Goal: Use online tool/utility: Utilize a website feature to perform a specific function

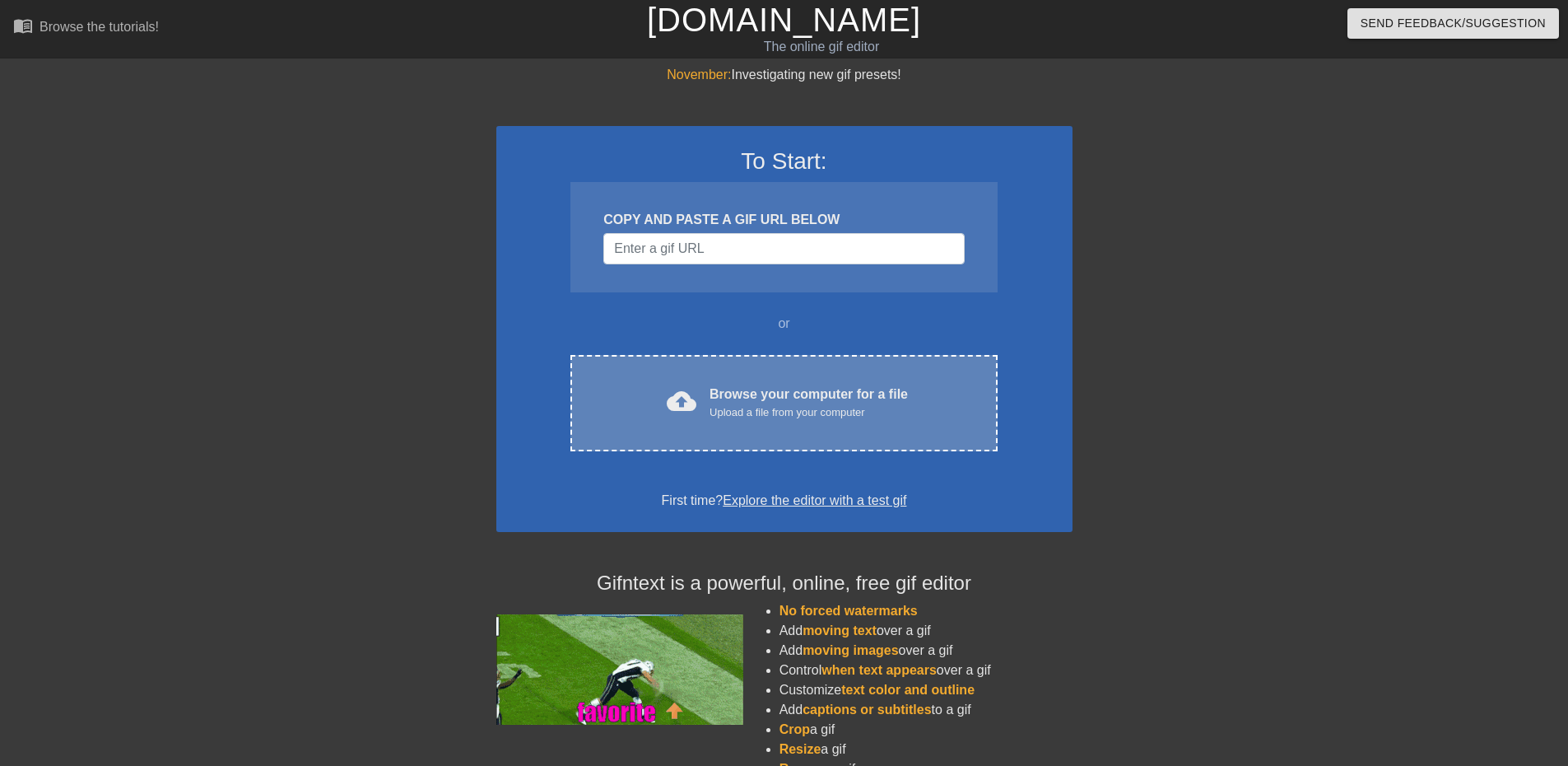
click at [814, 382] on div "cloud_upload Browse your computer for a file Upload a file from your computer C…" at bounding box center [784, 403] width 426 height 96
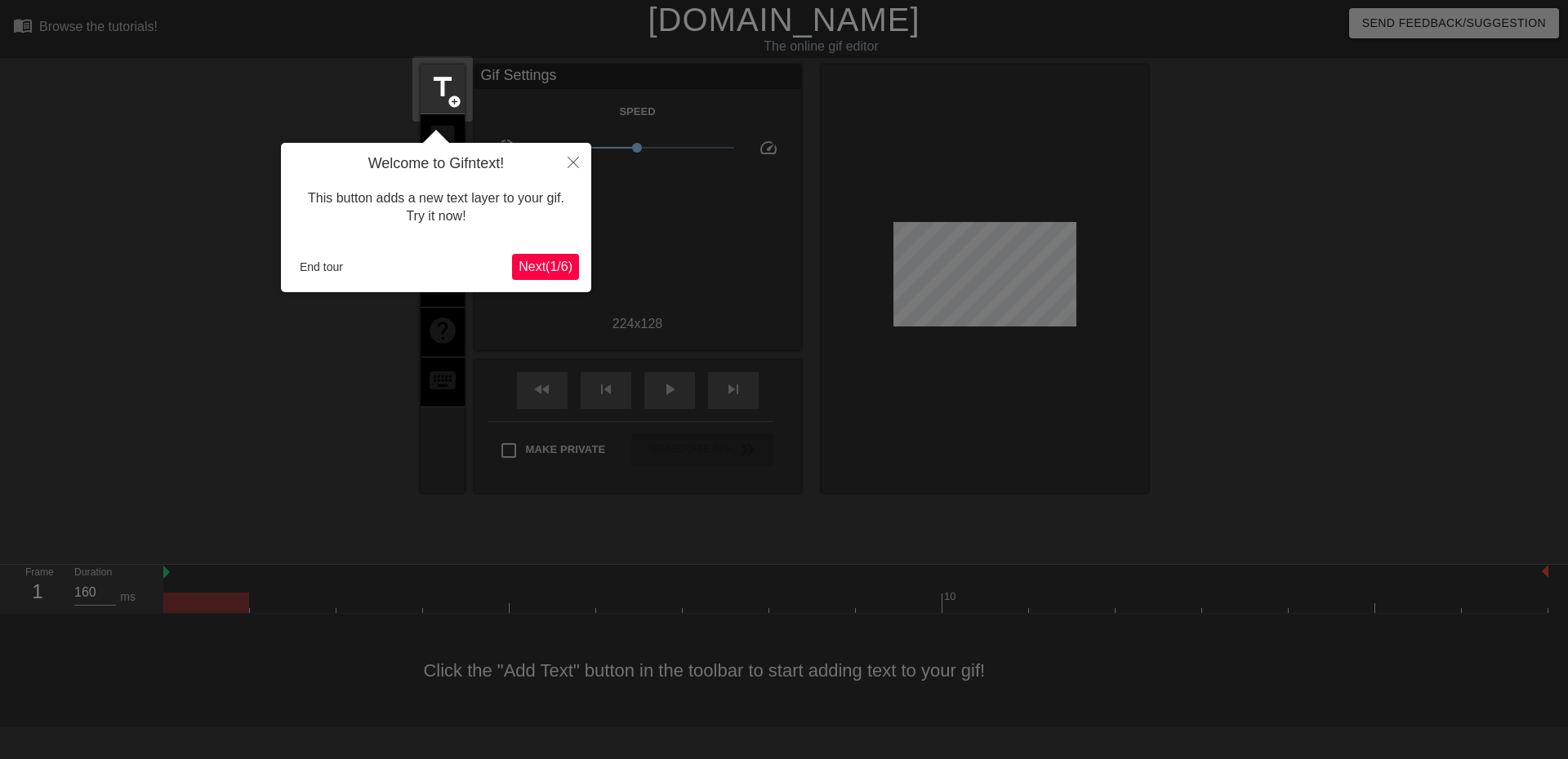
click at [531, 264] on span "Next ( 1 / 6 )" at bounding box center [545, 266] width 54 height 14
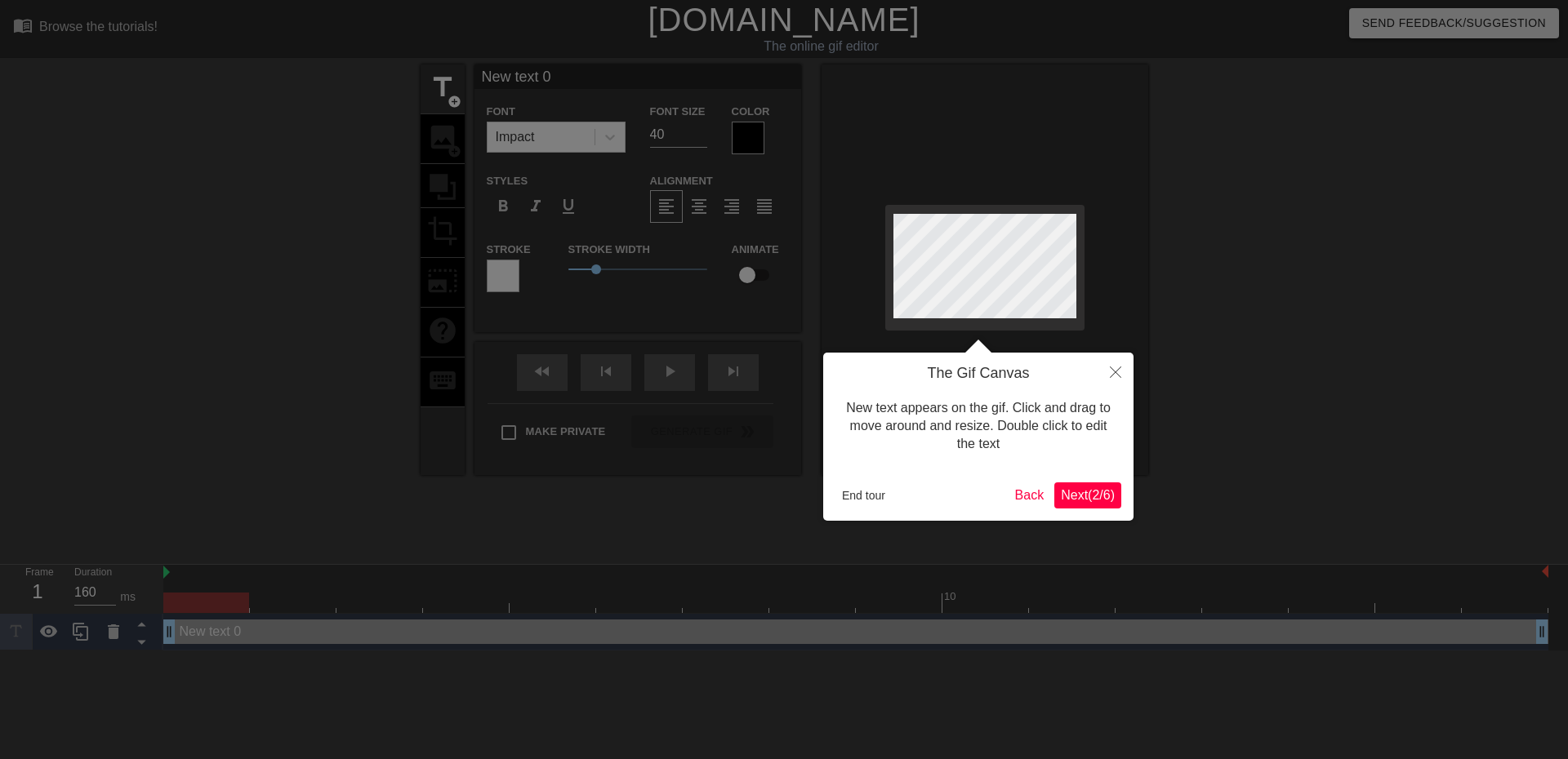
click at [1088, 491] on span "Next ( 2 / 6 )" at bounding box center [1088, 495] width 54 height 14
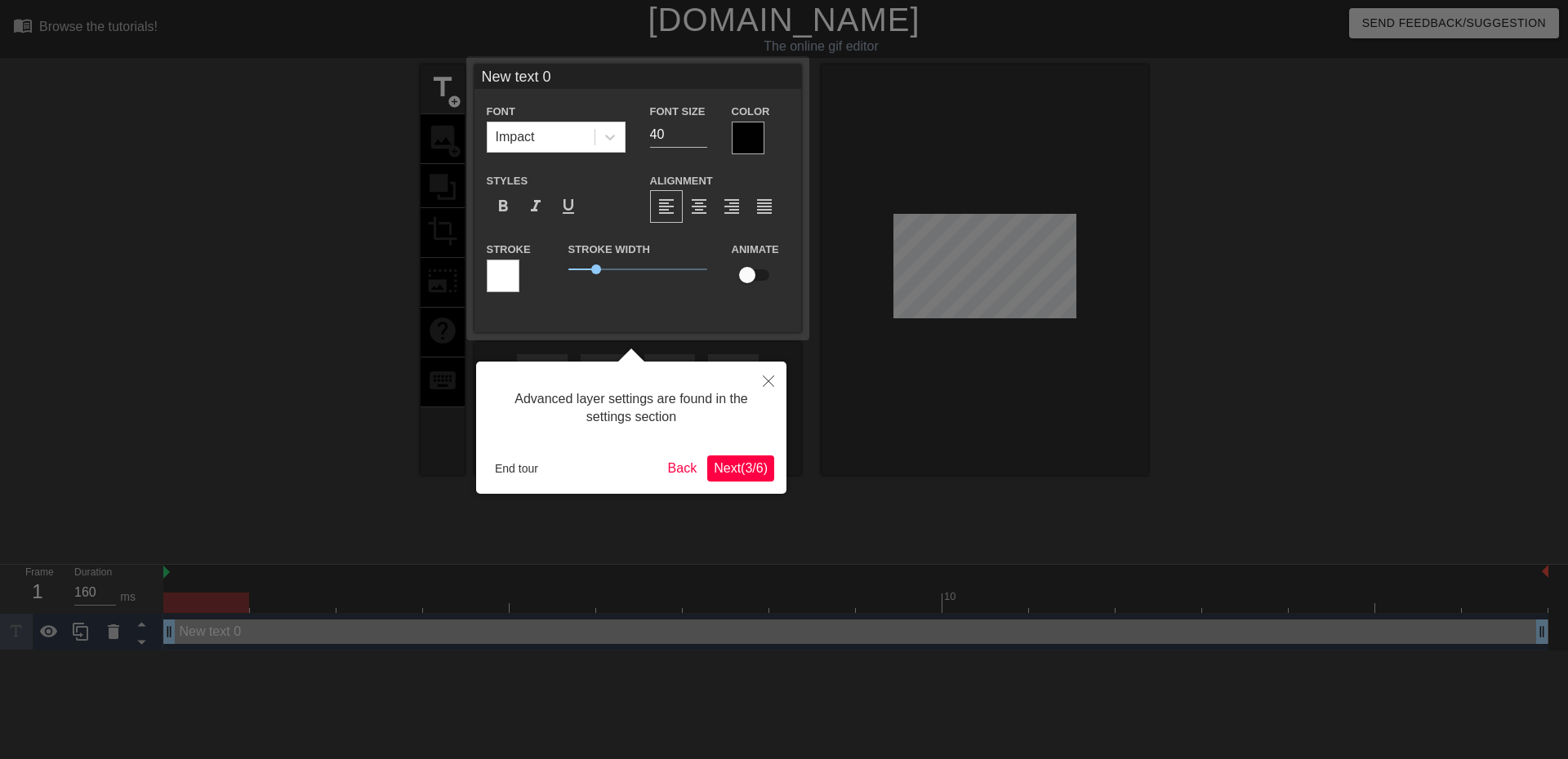
click at [735, 464] on span "Next ( 3 / 6 )" at bounding box center [740, 468] width 54 height 14
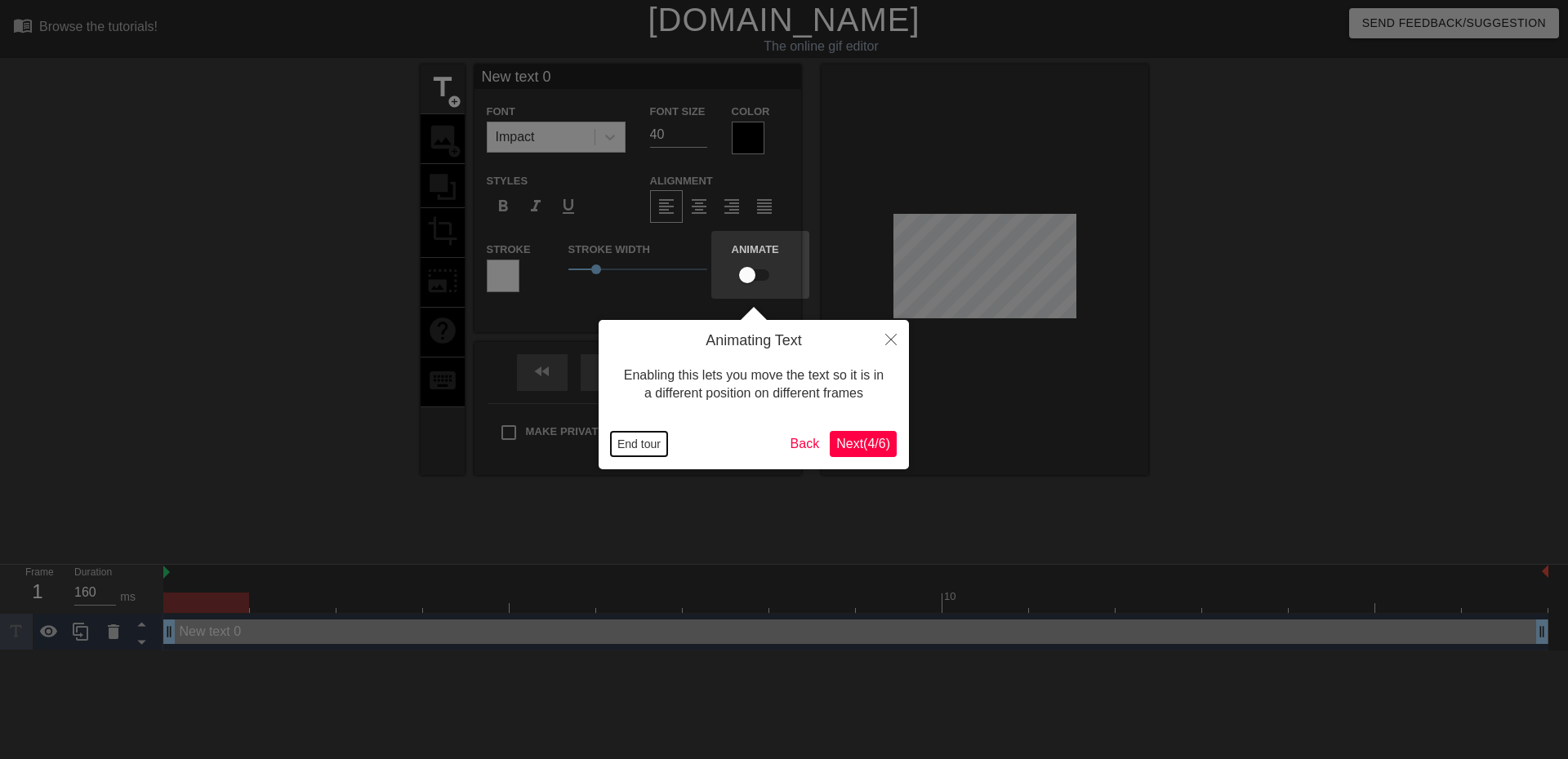
click at [653, 445] on button "End tour" at bounding box center [639, 444] width 56 height 25
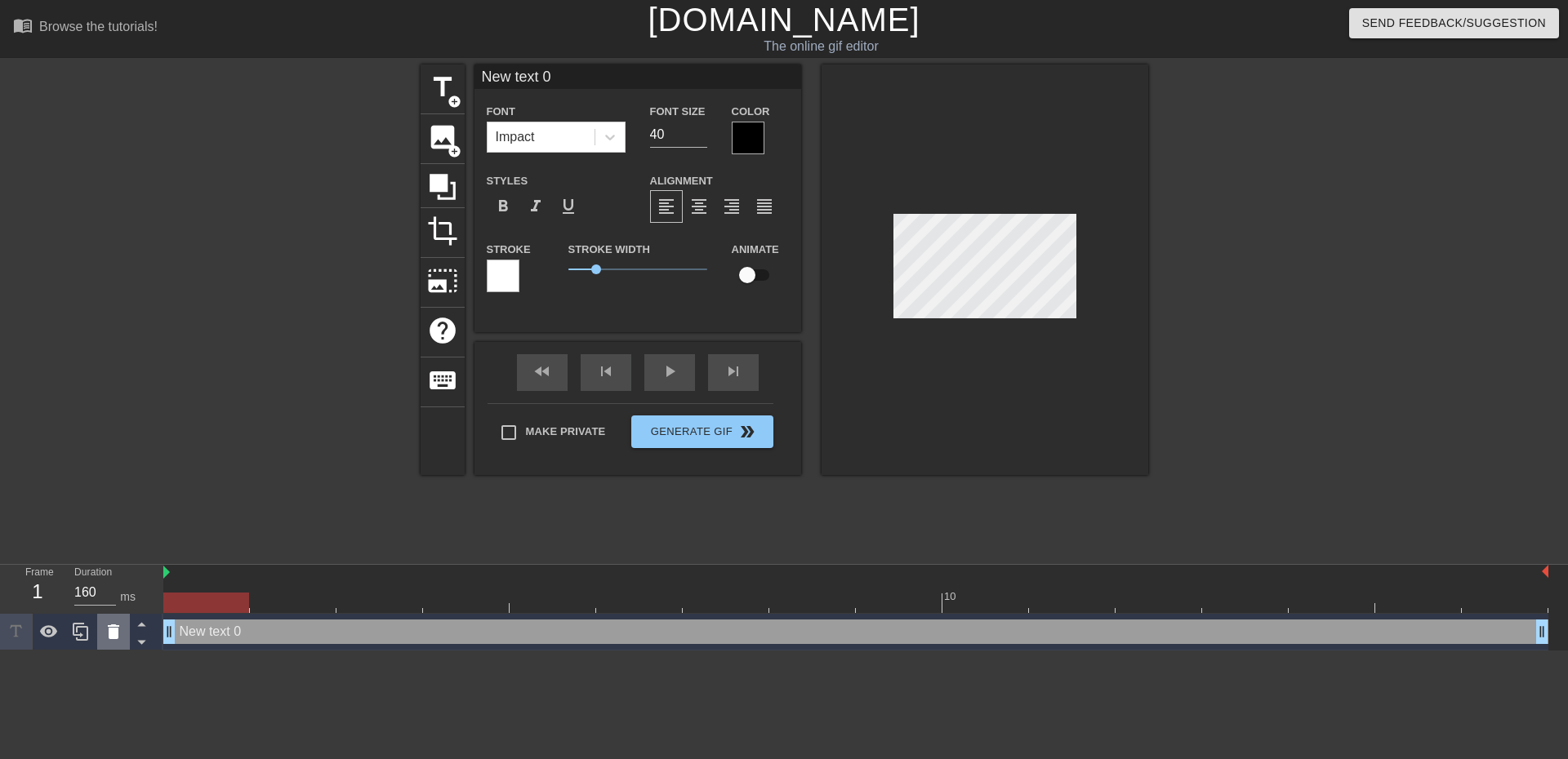
click at [122, 622] on div at bounding box center [113, 632] width 32 height 36
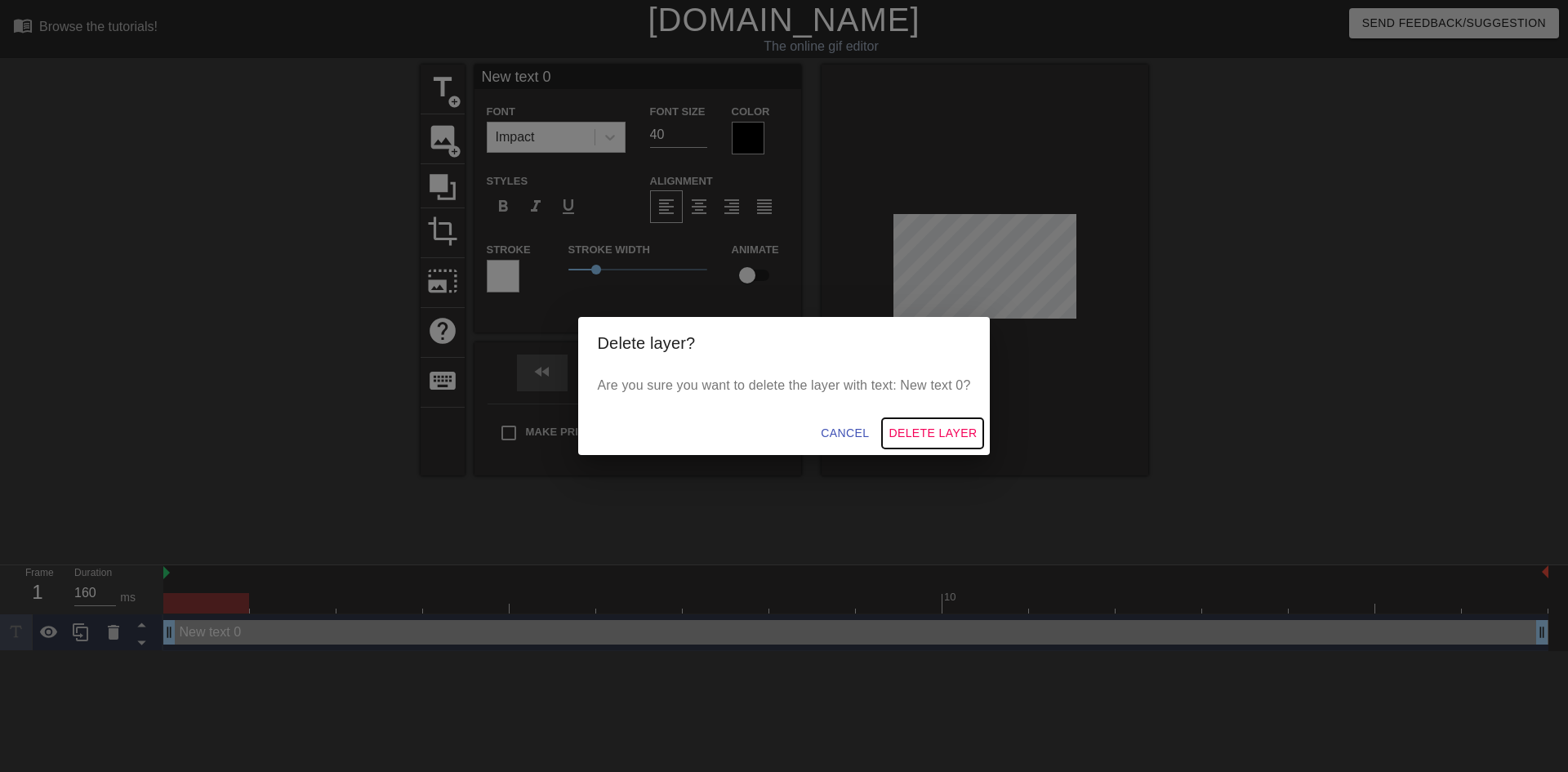
click at [929, 434] on span "Delete Layer" at bounding box center [933, 433] width 88 height 20
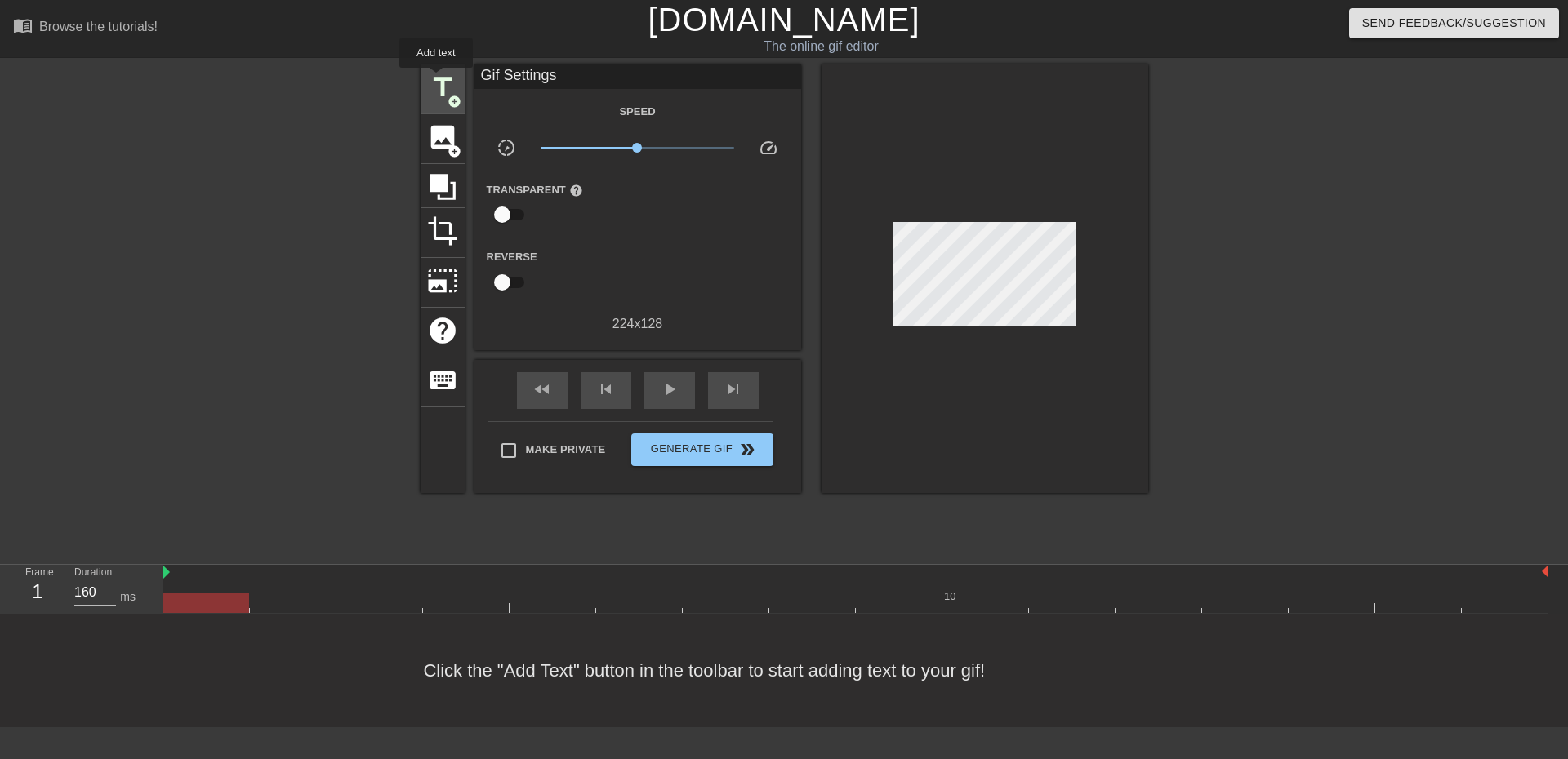
click at [436, 79] on span "title" at bounding box center [442, 88] width 31 height 31
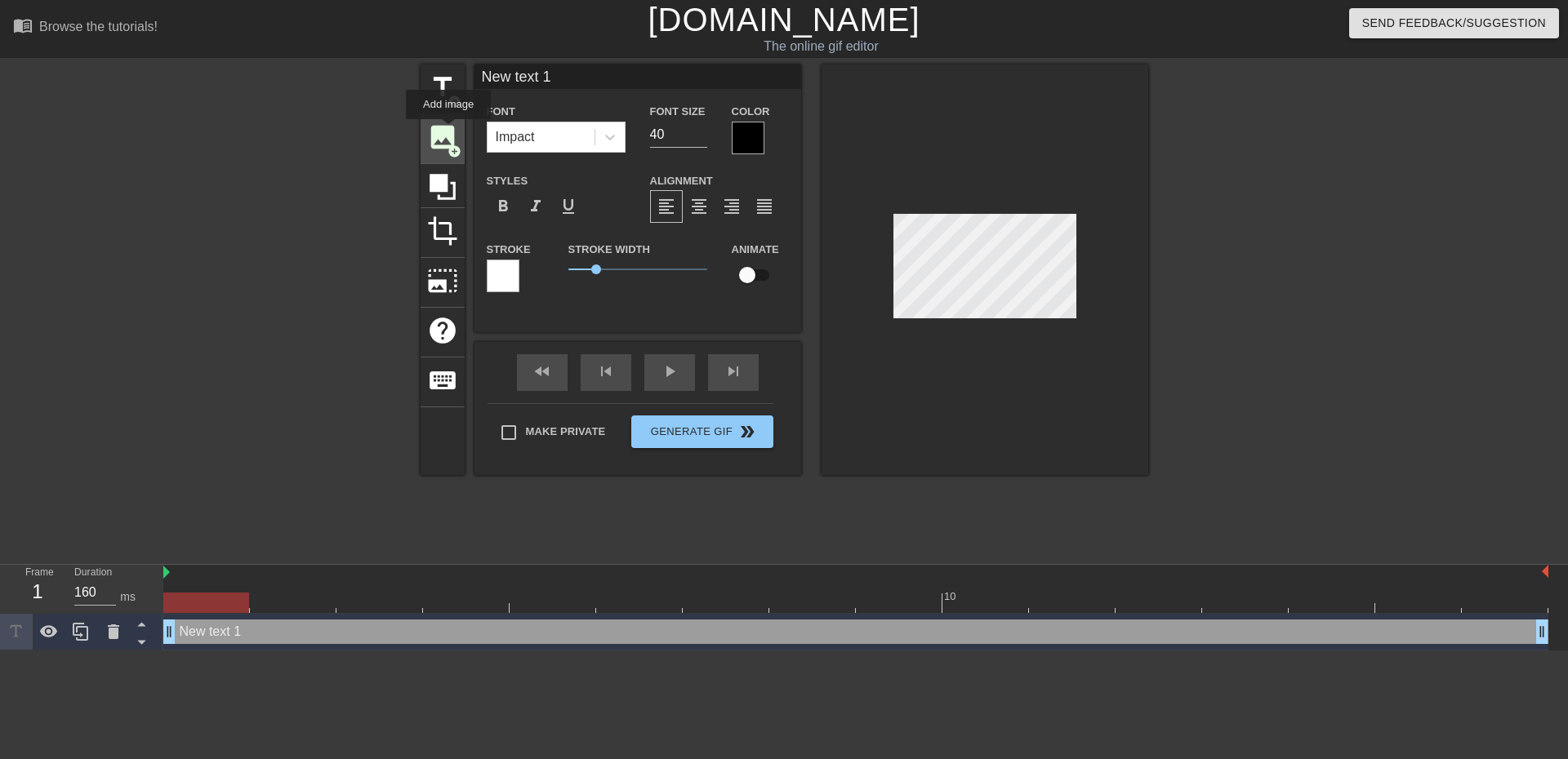
click at [448, 131] on span "image" at bounding box center [442, 137] width 31 height 31
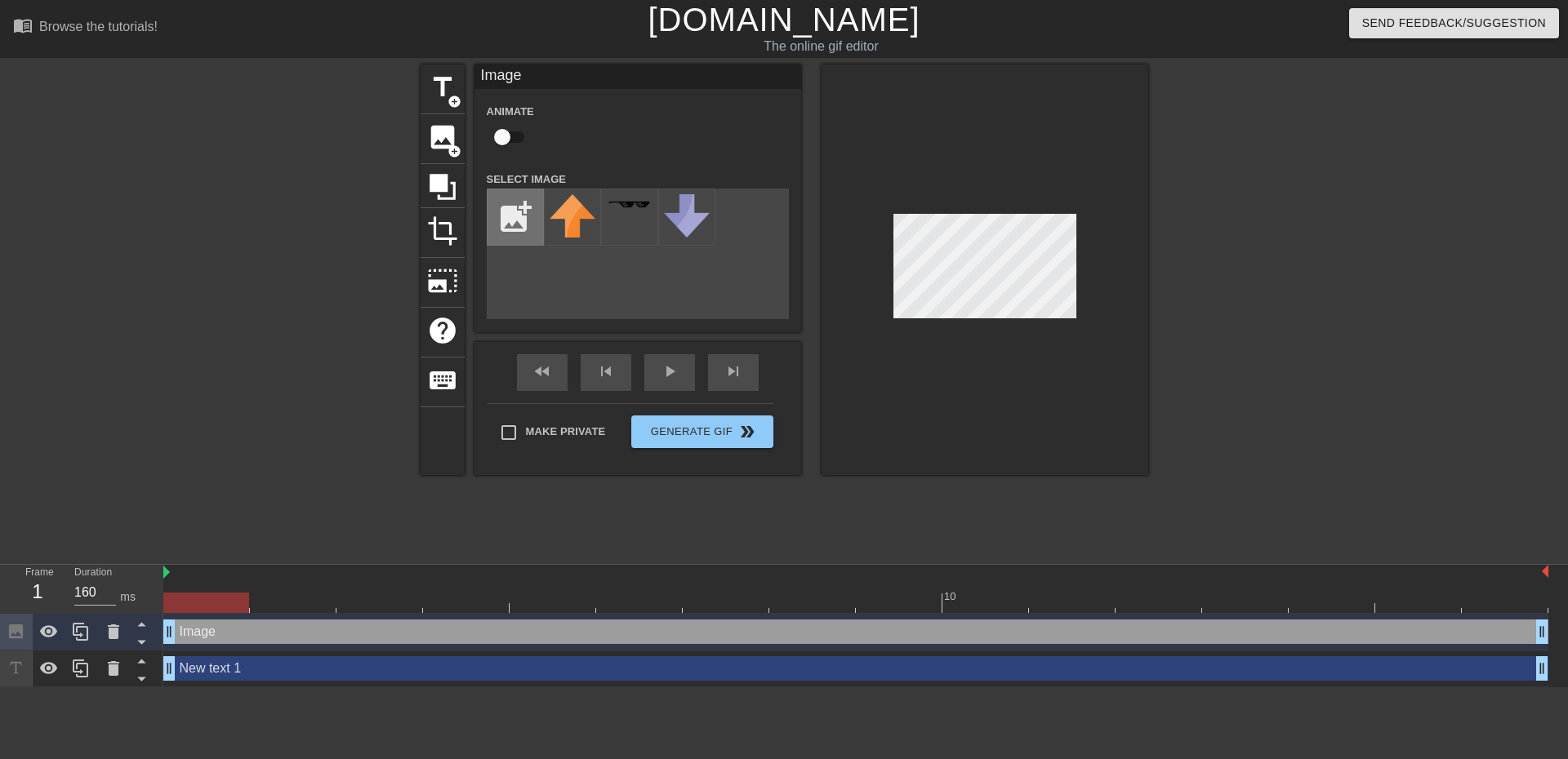
click at [520, 212] on input "file" at bounding box center [514, 217] width 55 height 55
type input "C:\fakepath\pig-removebg-preview.png"
click at [110, 670] on icon at bounding box center [113, 668] width 11 height 14
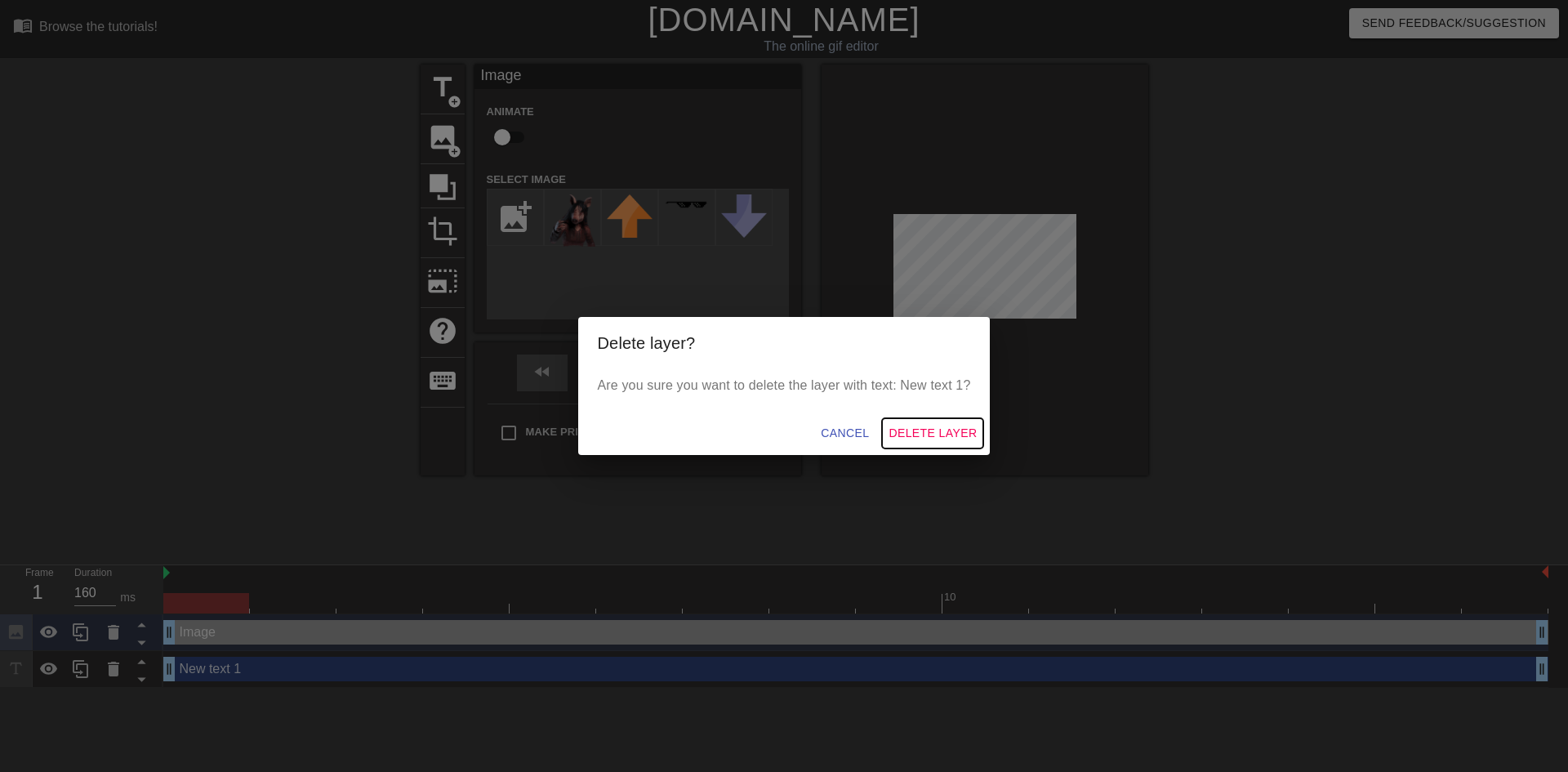
drag, startPoint x: 940, startPoint y: 432, endPoint x: 544, endPoint y: 561, distance: 416.5
click at [940, 432] on span "Delete Layer" at bounding box center [933, 433] width 88 height 20
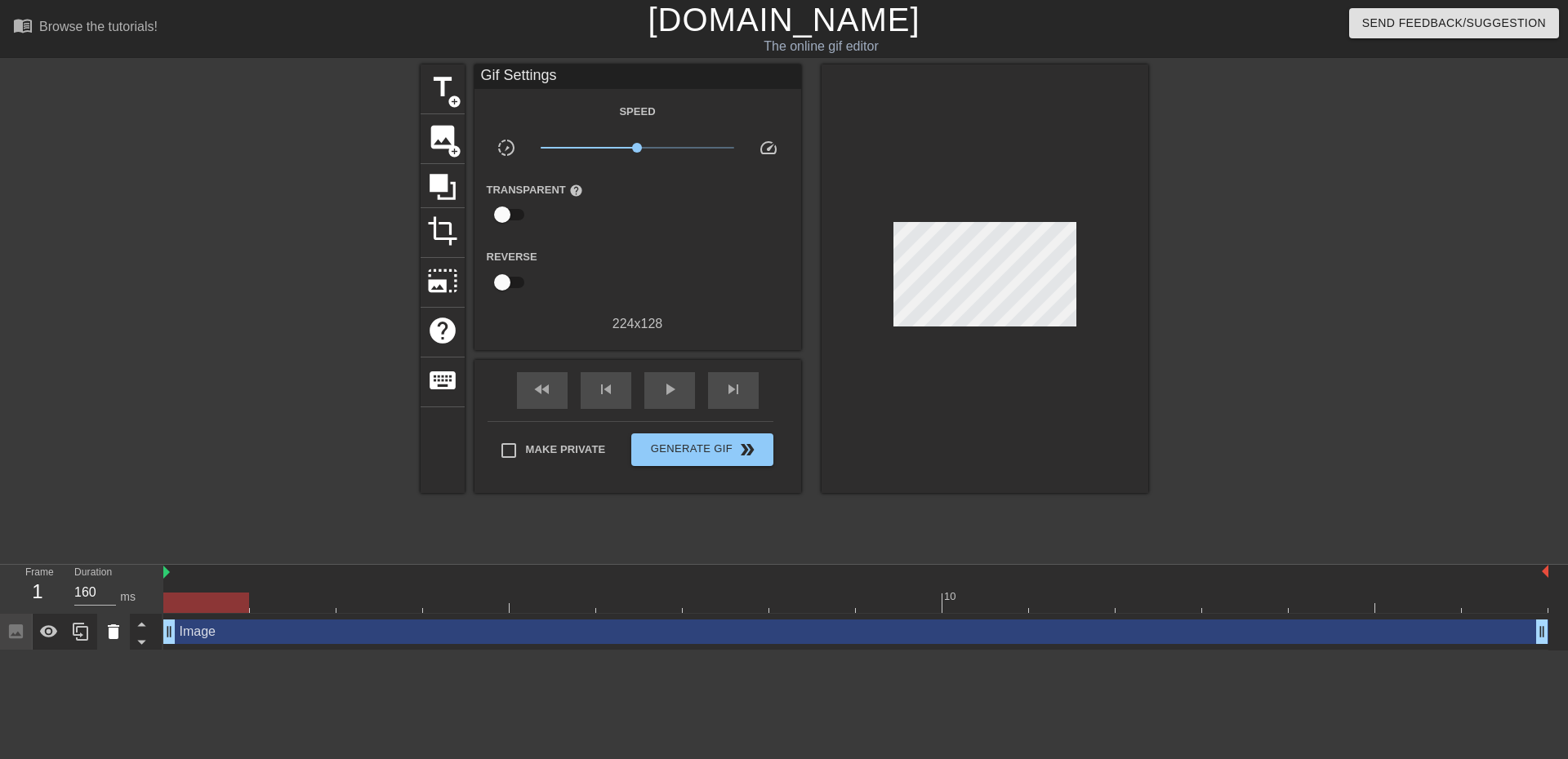
click at [112, 635] on icon at bounding box center [113, 632] width 11 height 14
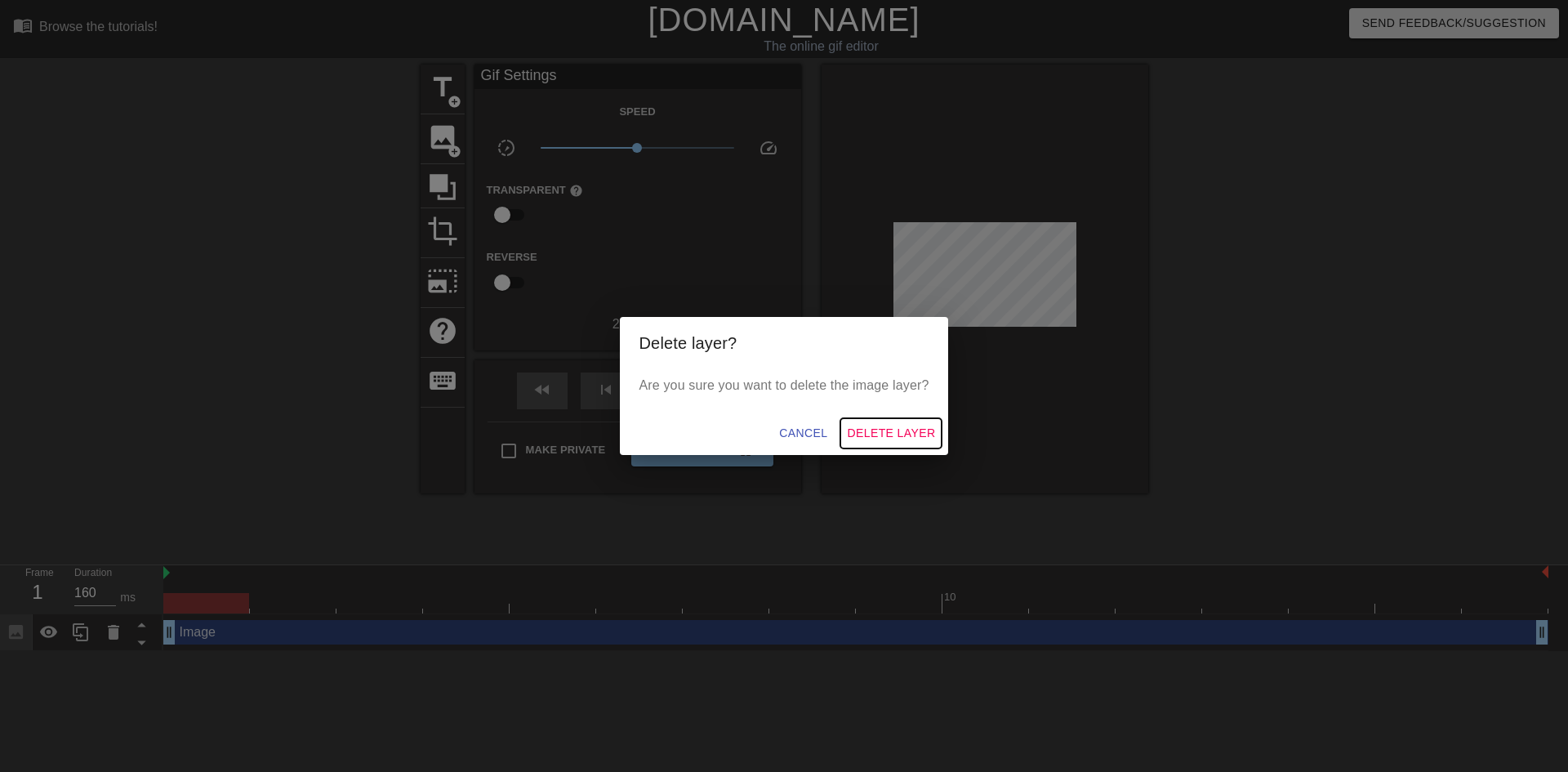
click at [900, 429] on span "Delete Layer" at bounding box center [891, 433] width 88 height 20
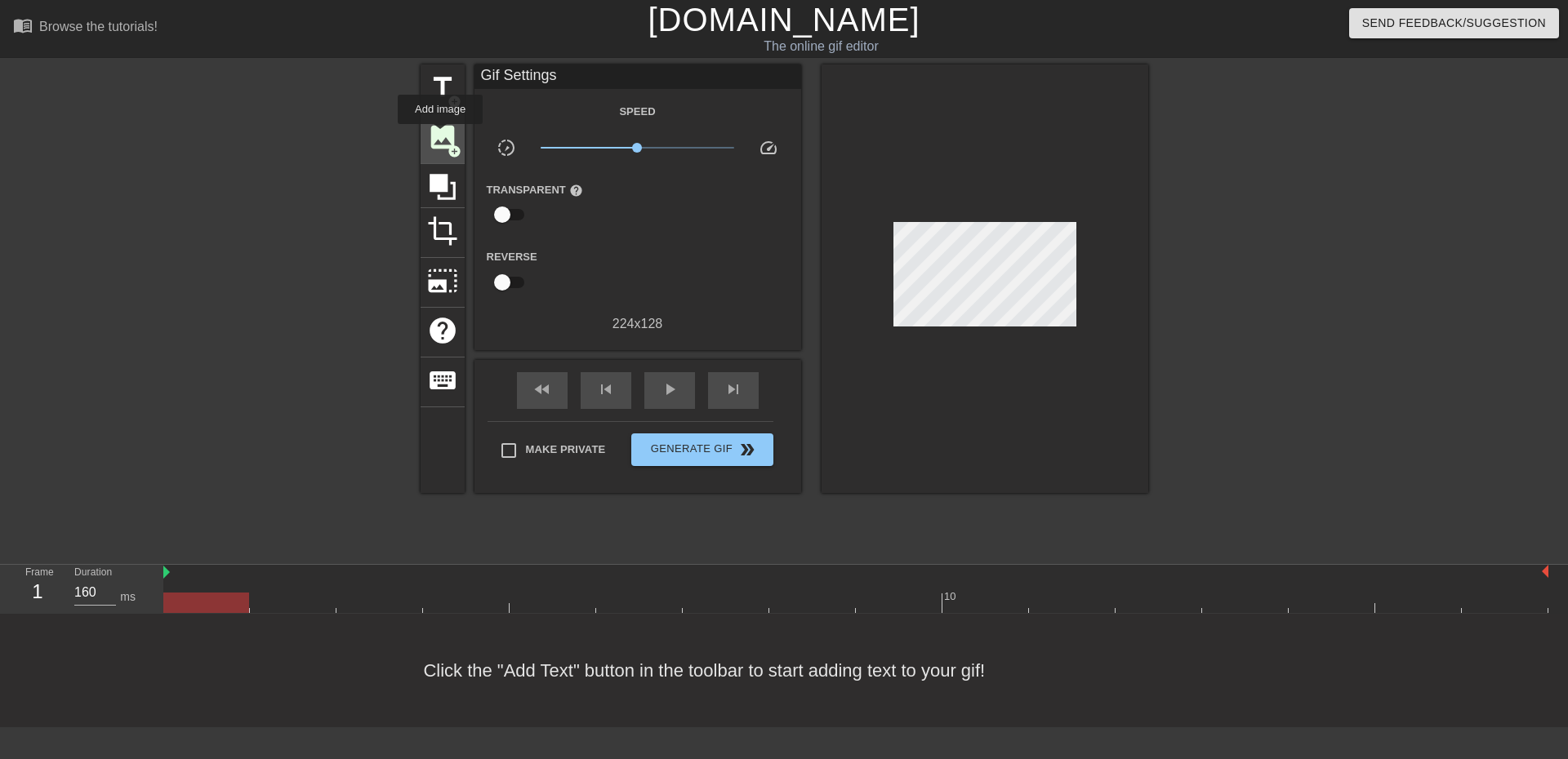
click at [440, 135] on span "image" at bounding box center [442, 137] width 31 height 31
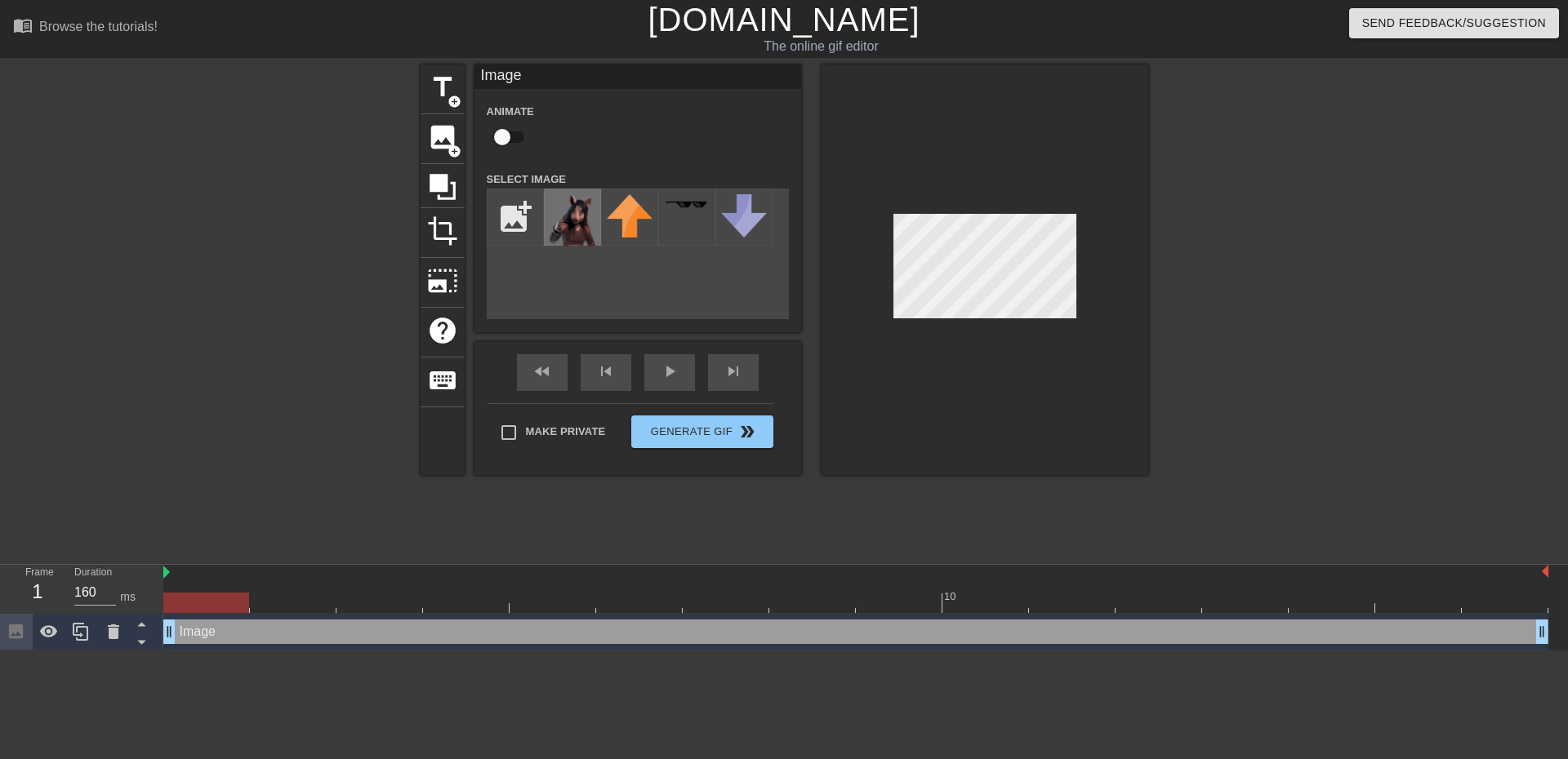
click at [584, 227] on img at bounding box center [572, 220] width 46 height 52
click at [113, 632] on icon at bounding box center [113, 632] width 11 height 14
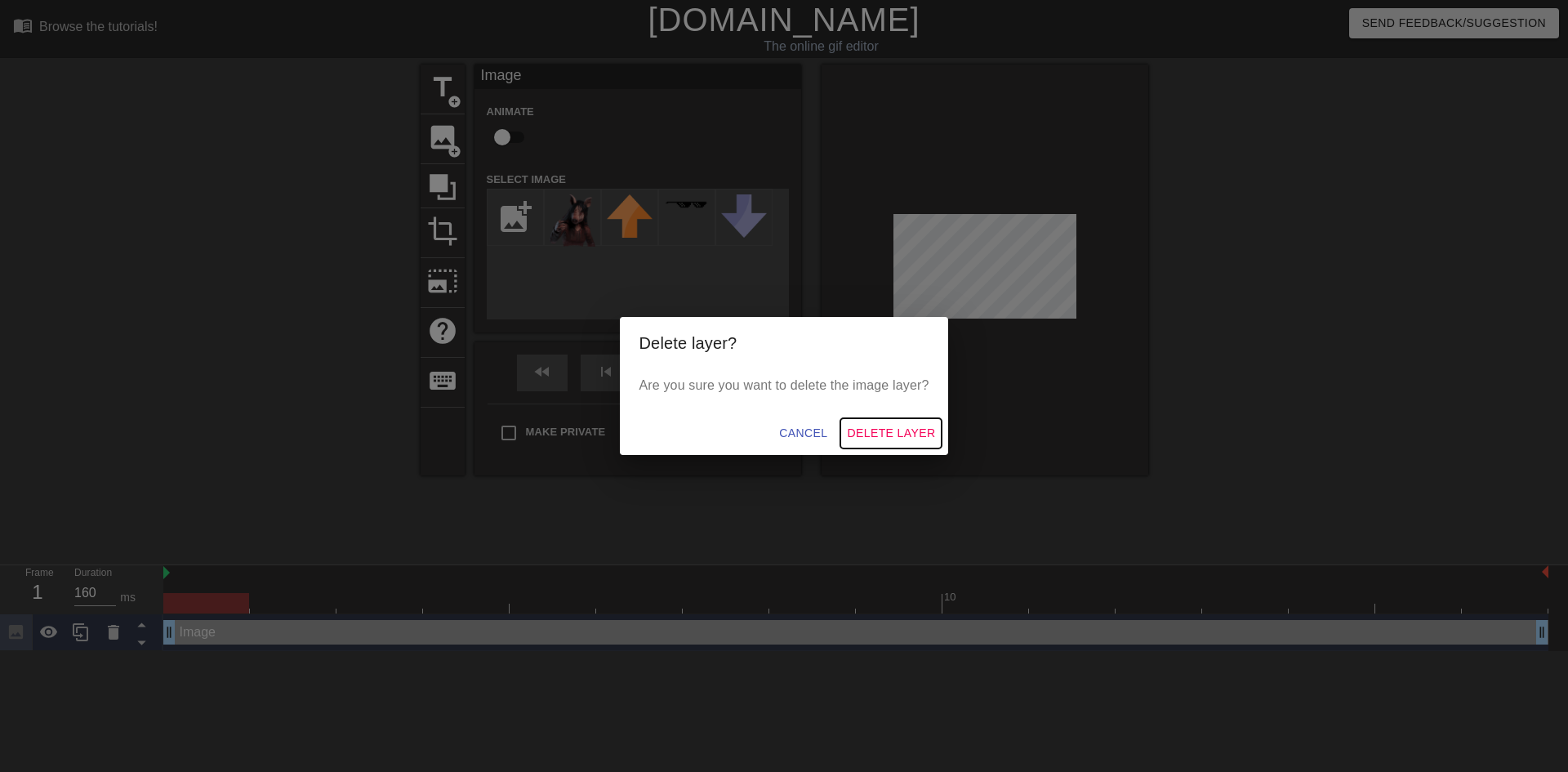
click at [876, 435] on span "Delete Layer" at bounding box center [891, 433] width 88 height 20
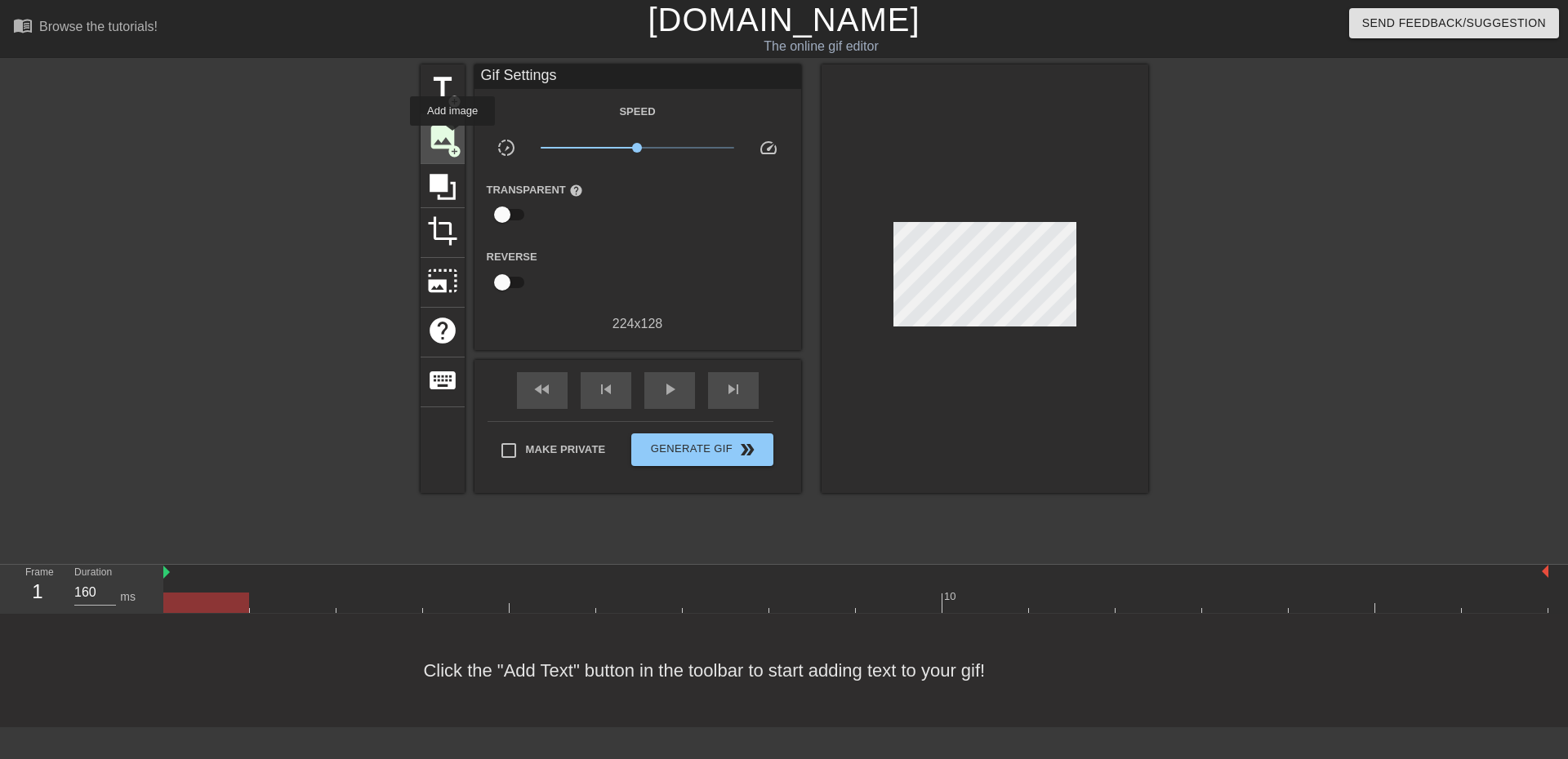
click at [446, 137] on span "image" at bounding box center [442, 137] width 31 height 31
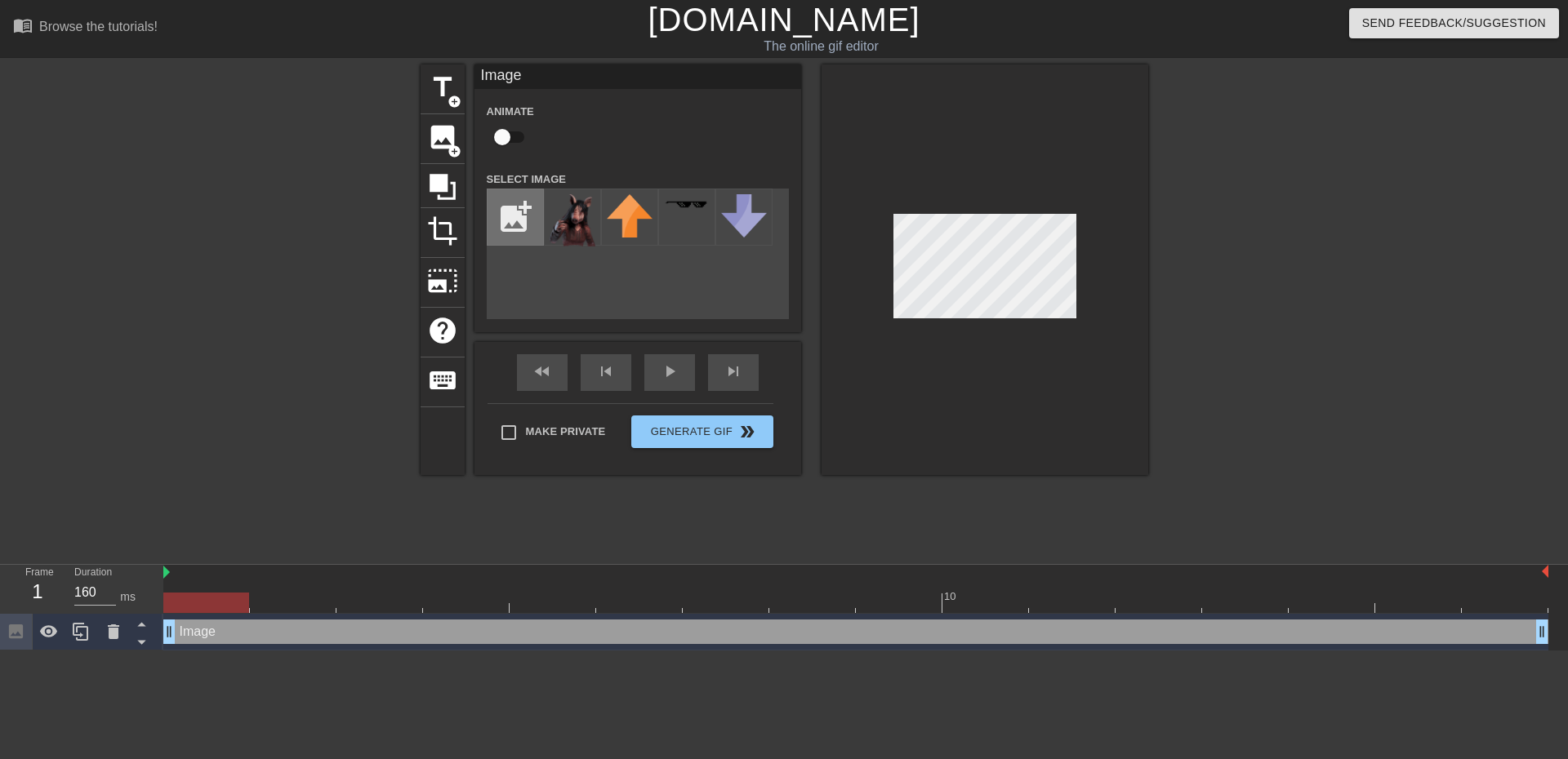
click at [503, 207] on input "file" at bounding box center [514, 217] width 55 height 55
type input "C:\fakepath\pig1.png"
click at [115, 636] on icon at bounding box center [113, 632] width 11 height 14
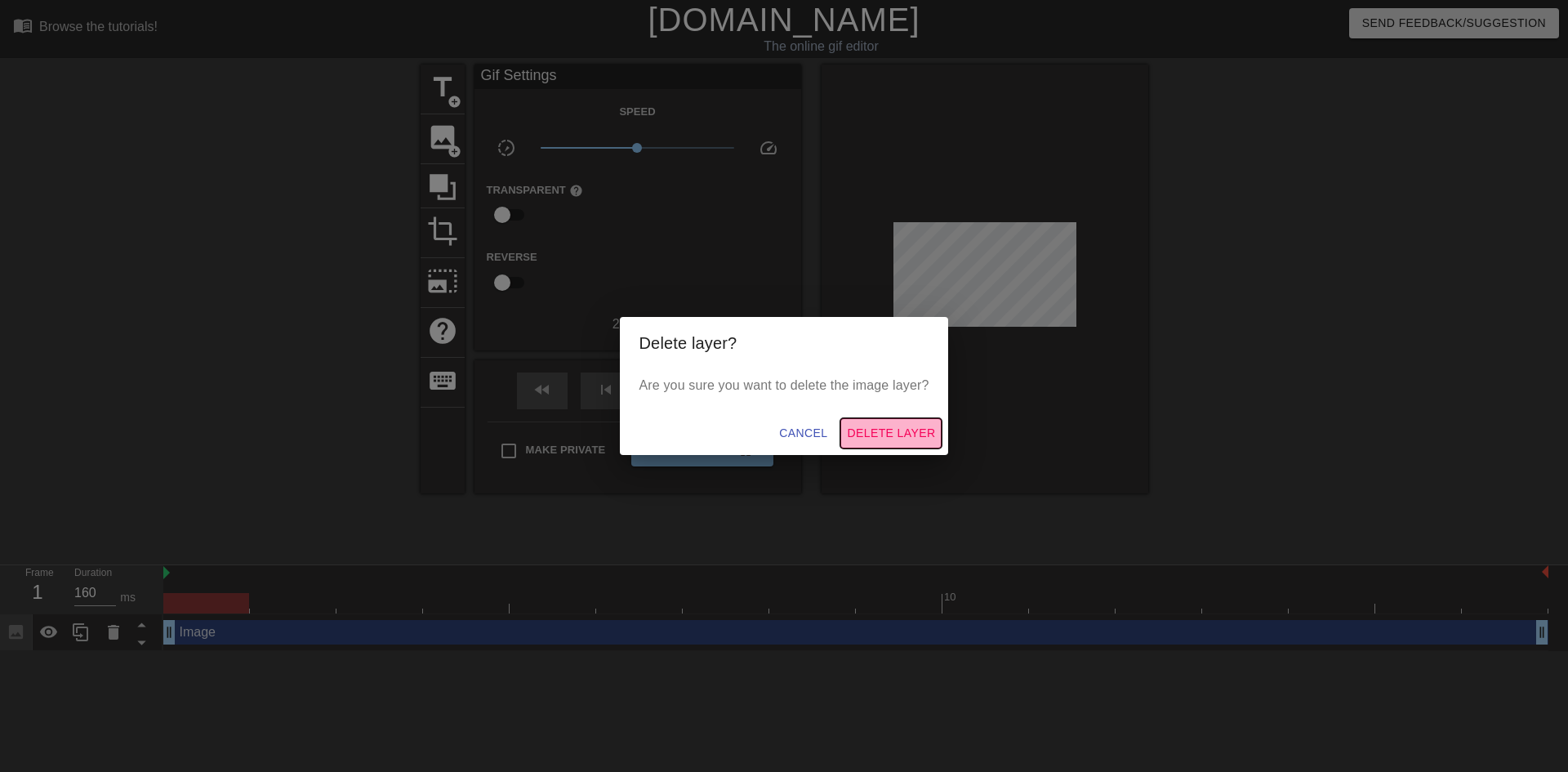
click at [881, 433] on span "Delete Layer" at bounding box center [891, 433] width 88 height 20
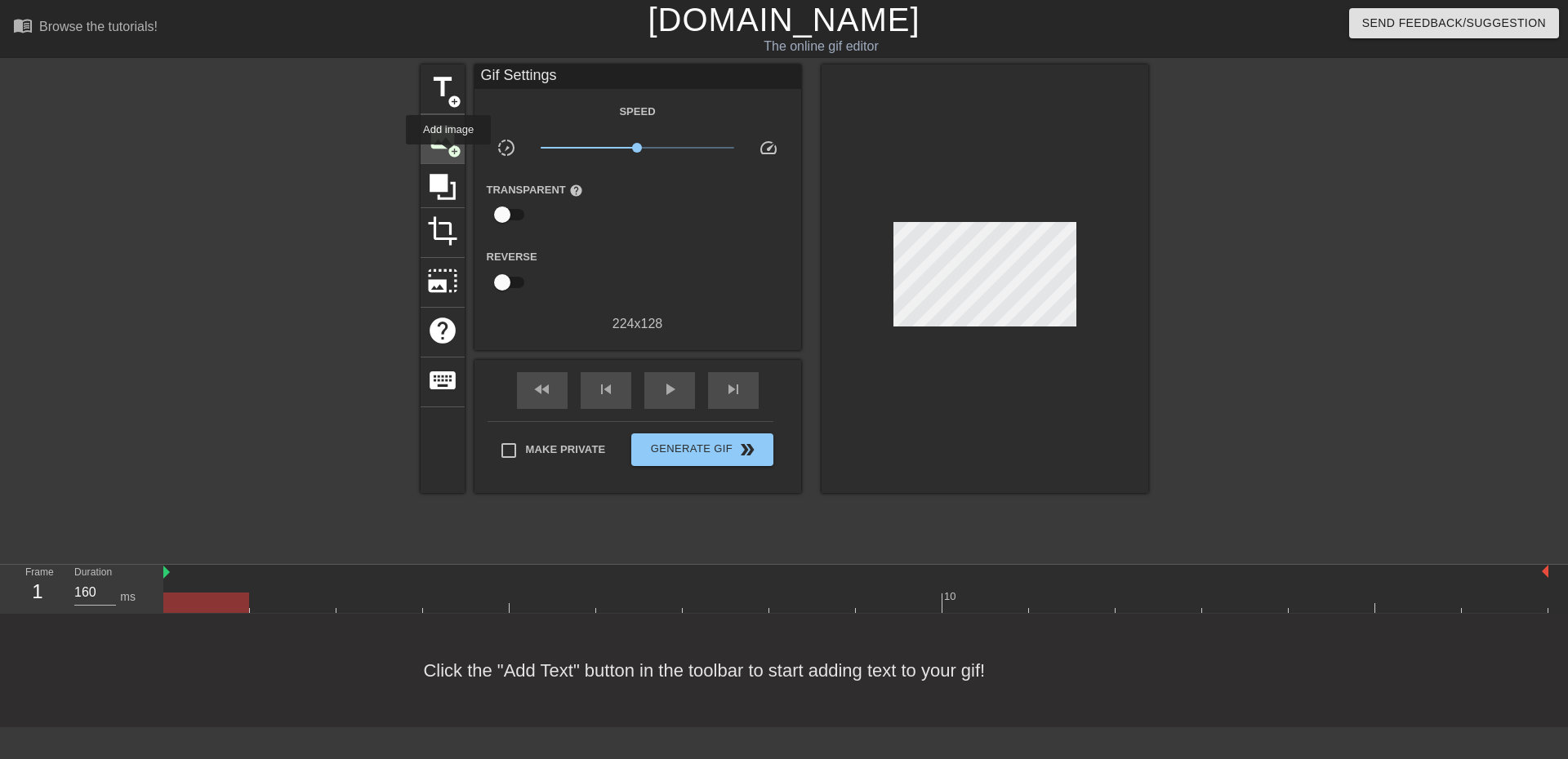
click at [435, 137] on span "image" at bounding box center [442, 137] width 31 height 31
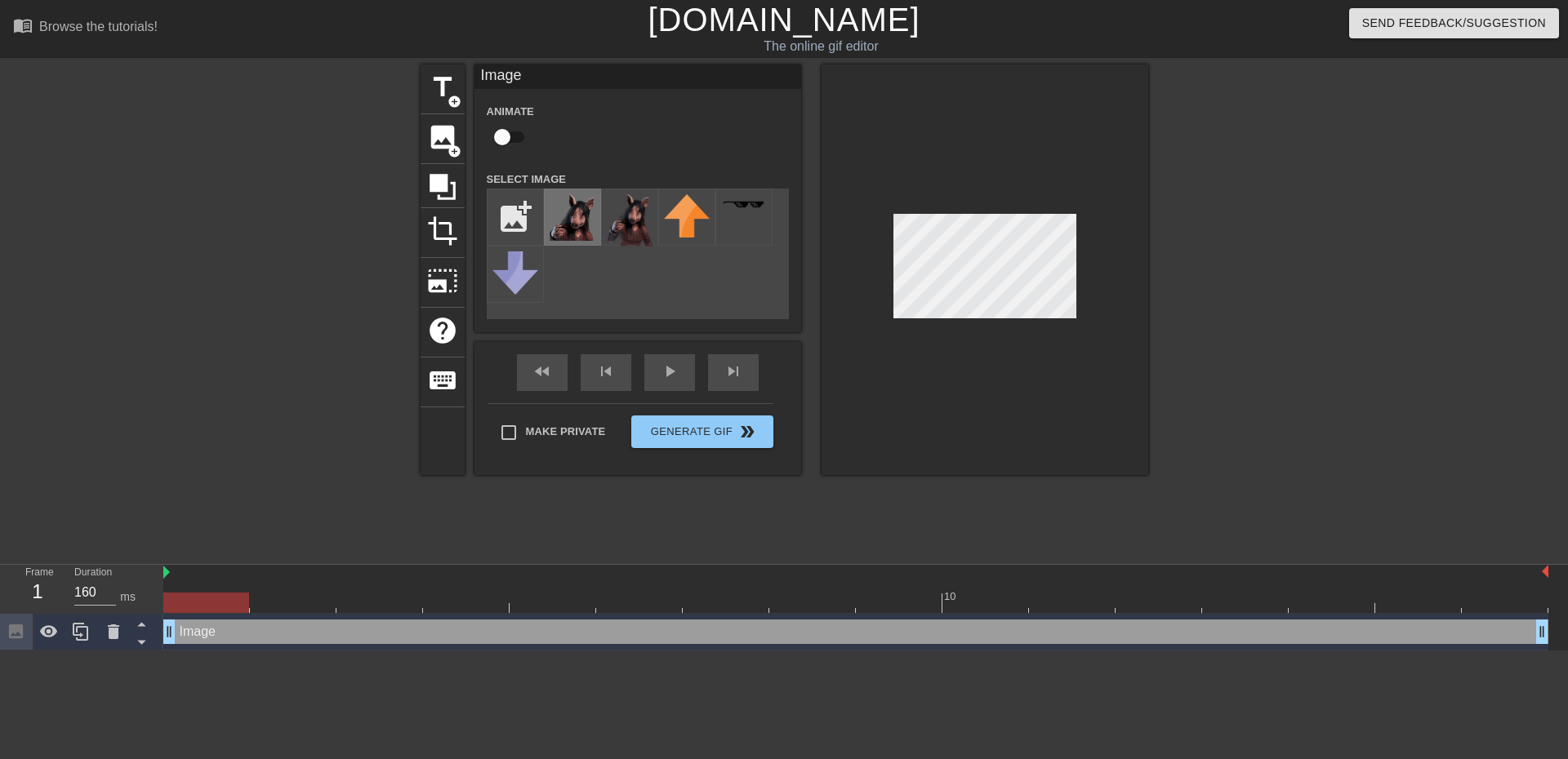
click at [565, 219] on img at bounding box center [572, 218] width 46 height 47
click at [922, 361] on div at bounding box center [985, 269] width 327 height 411
click at [1046, 216] on div at bounding box center [985, 269] width 327 height 411
drag, startPoint x: 572, startPoint y: 216, endPoint x: 563, endPoint y: 224, distance: 12.0
click at [563, 224] on img at bounding box center [572, 218] width 46 height 47
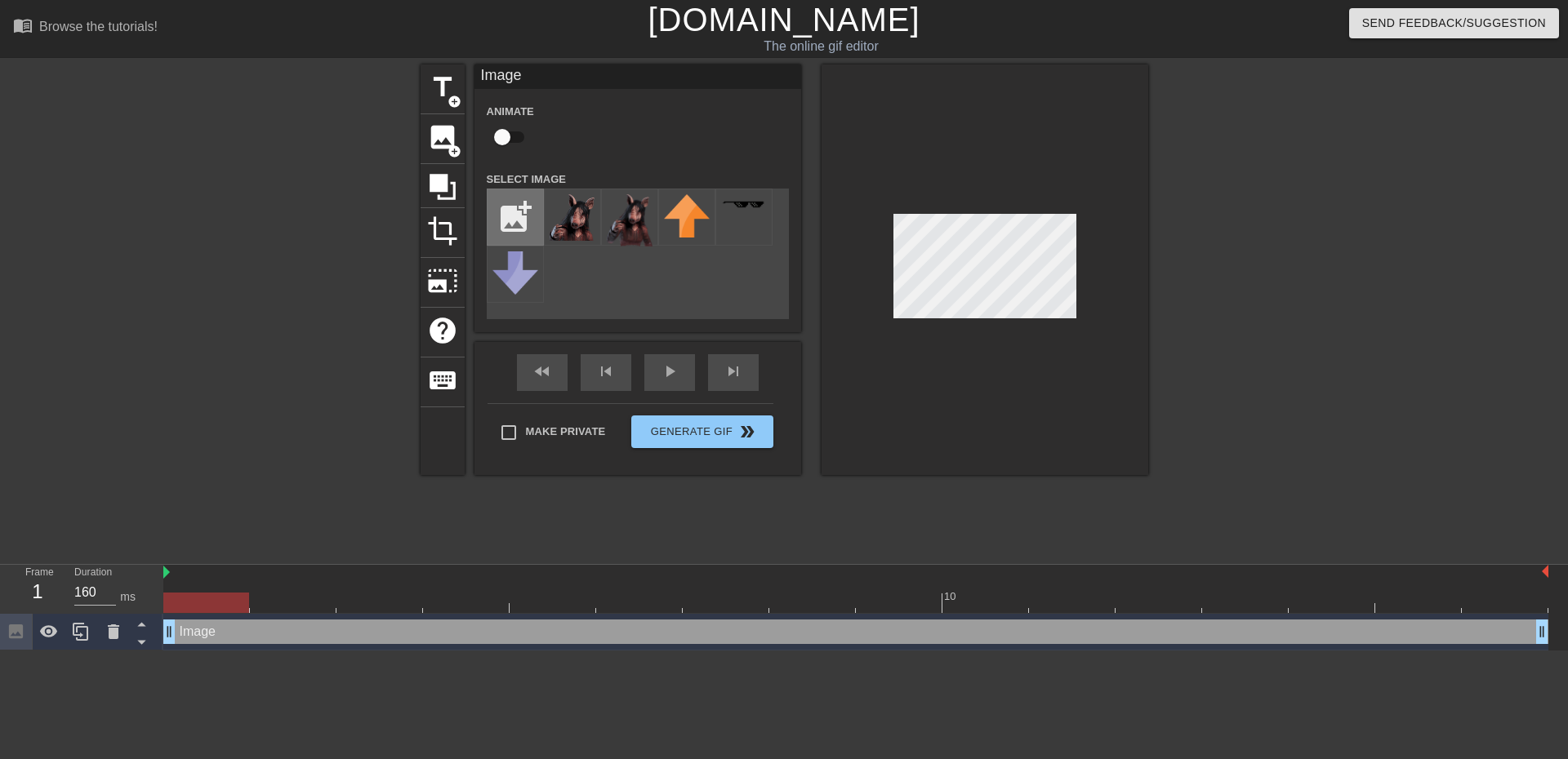
click at [524, 211] on input "file" at bounding box center [514, 217] width 55 height 55
type input "C:\fakepath\pig1.png"
click at [117, 632] on icon at bounding box center [113, 632] width 11 height 14
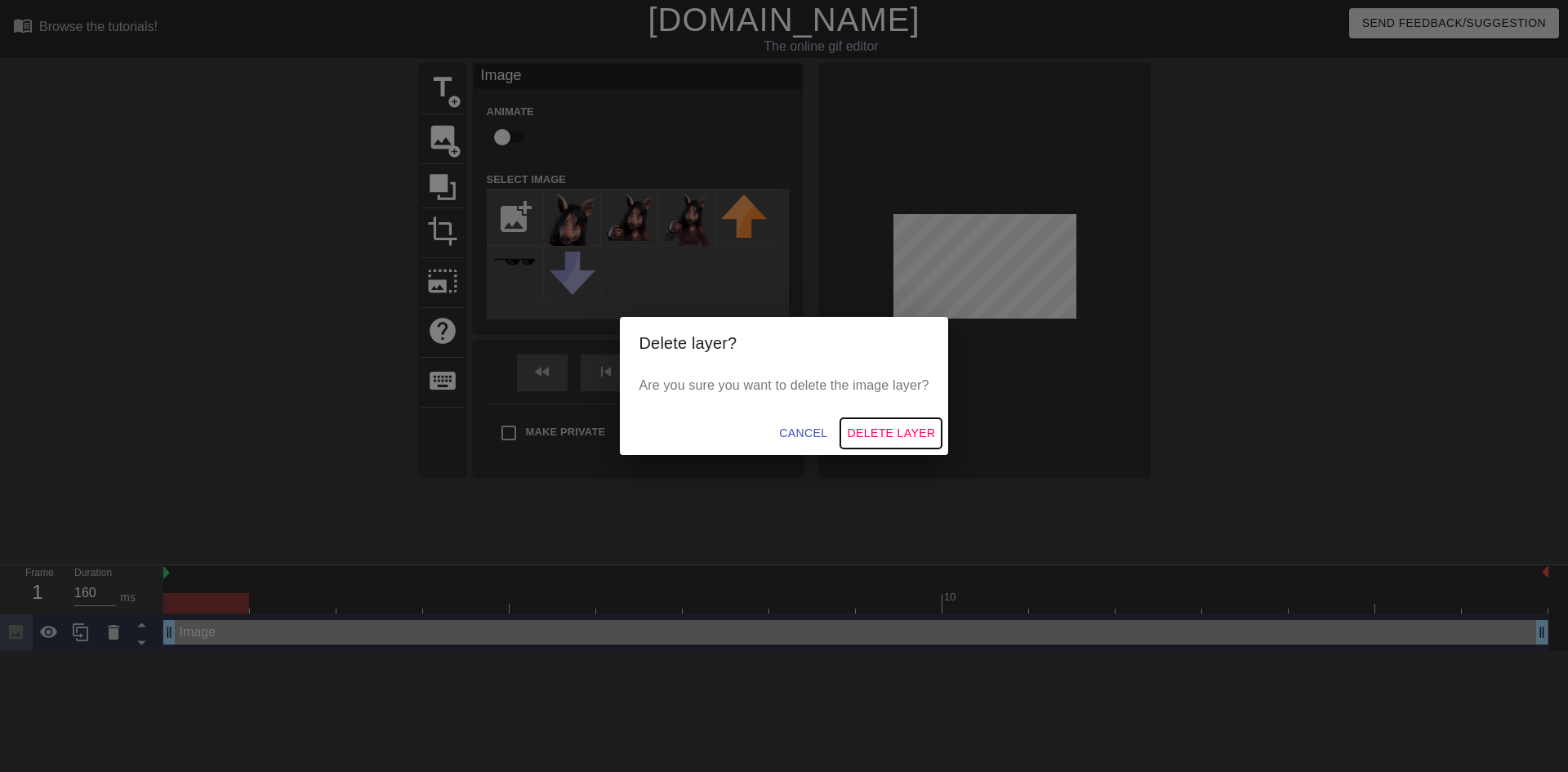
click at [890, 438] on span "Delete Layer" at bounding box center [891, 433] width 88 height 20
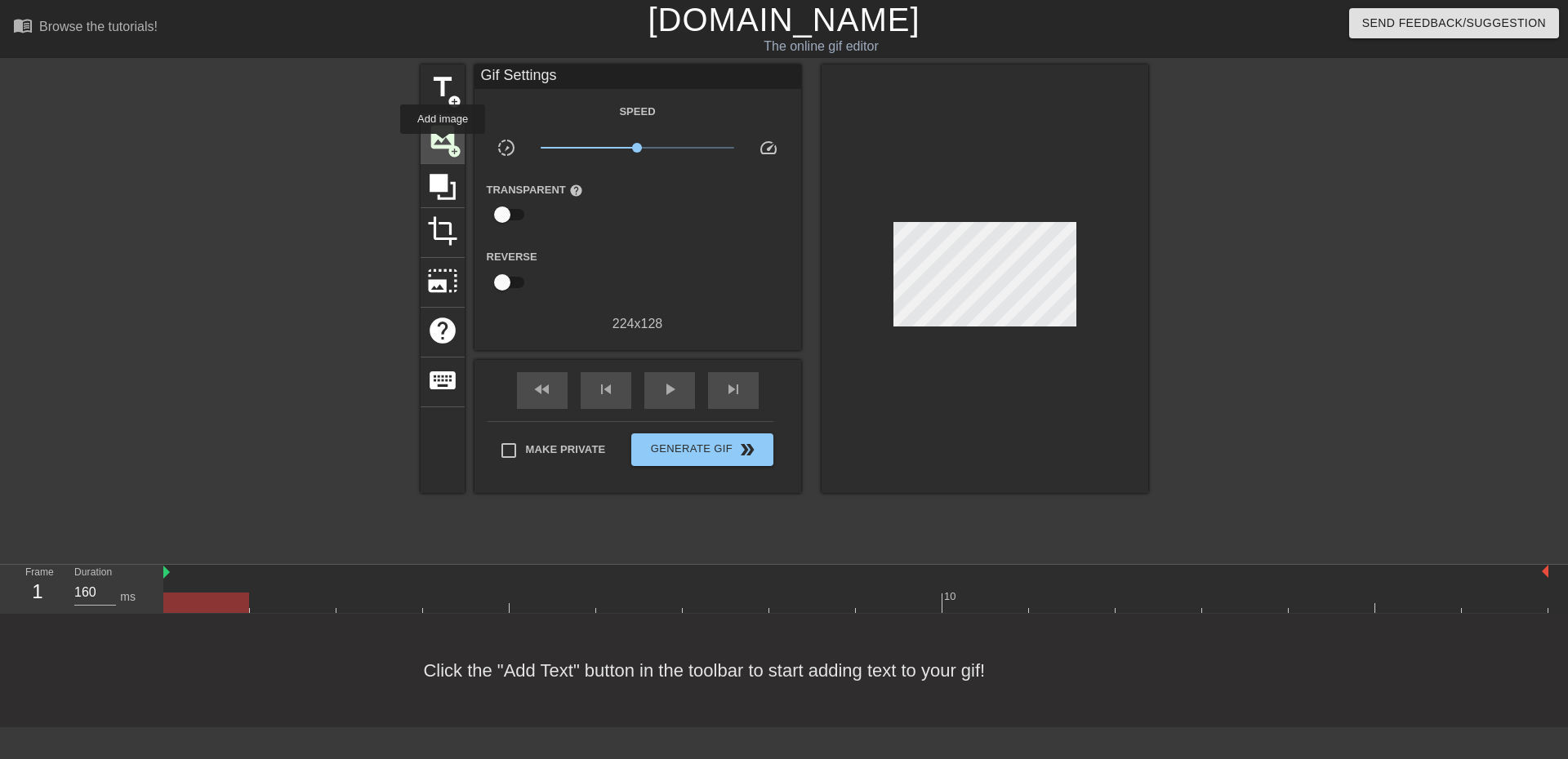
click at [443, 145] on span "image" at bounding box center [442, 137] width 31 height 31
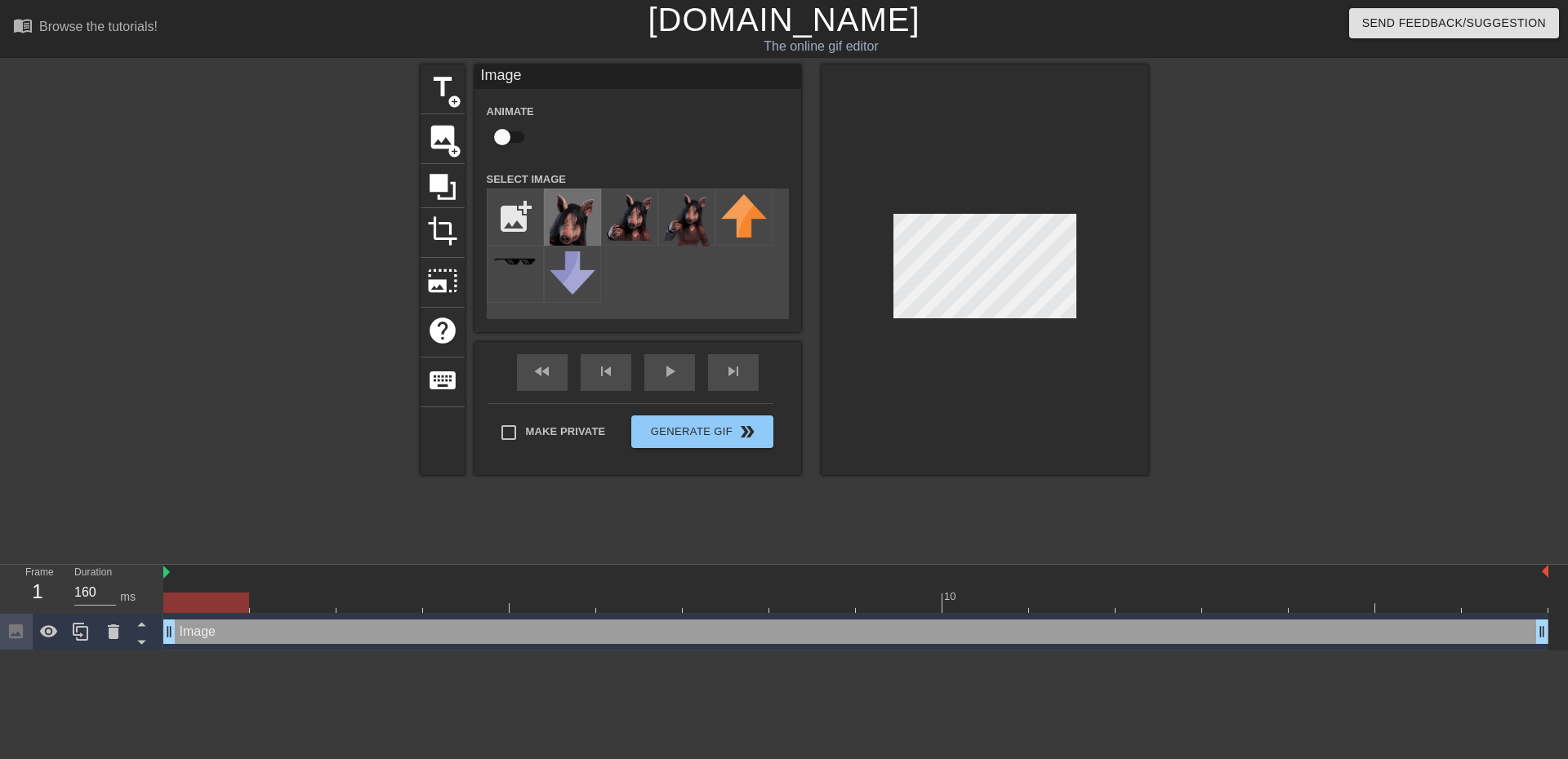
click at [575, 221] on img at bounding box center [572, 220] width 46 height 52
click at [118, 632] on icon at bounding box center [113, 632] width 20 height 20
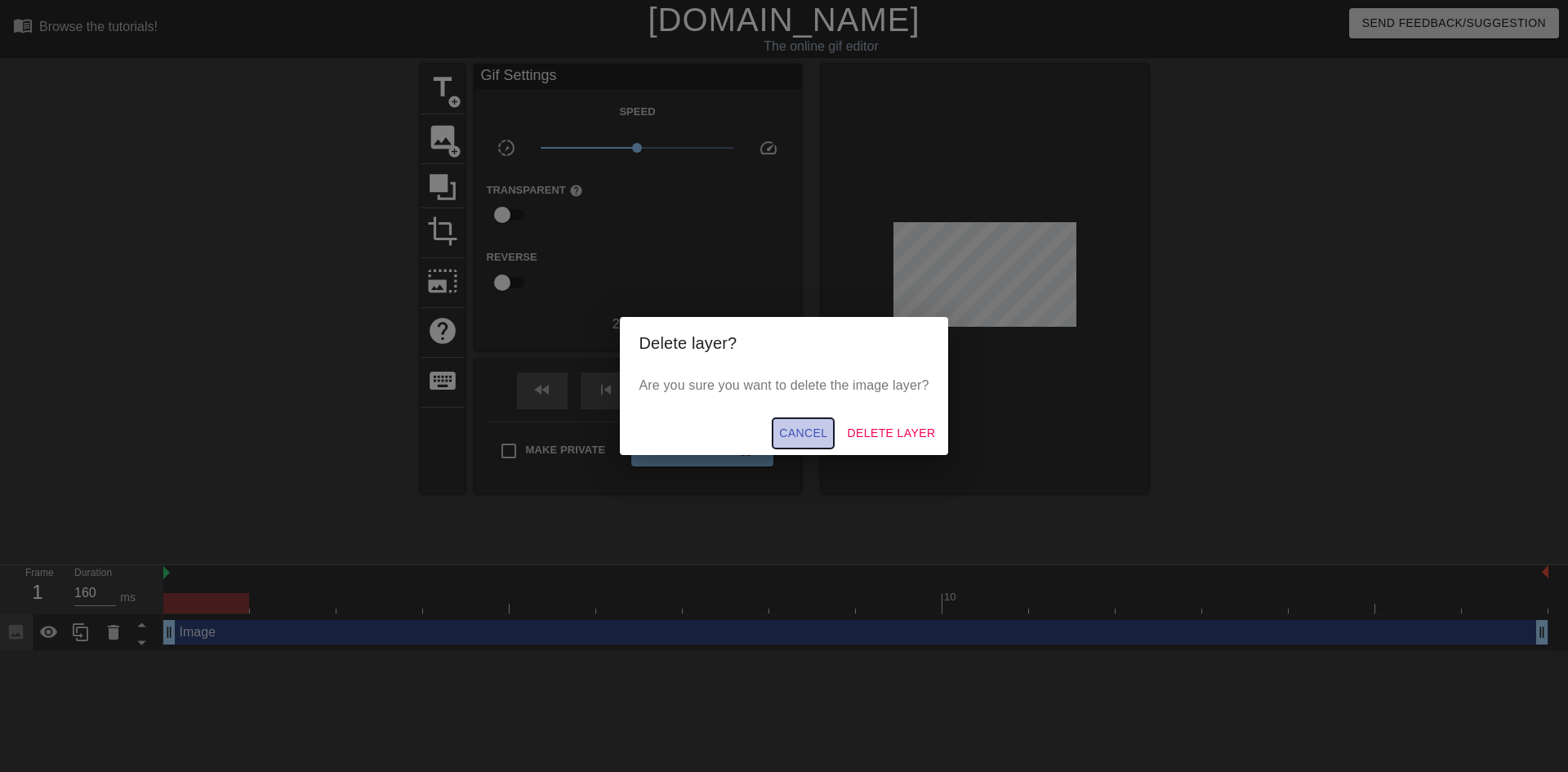
drag, startPoint x: 807, startPoint y: 429, endPoint x: 868, endPoint y: 343, distance: 105.4
click at [808, 429] on span "Cancel" at bounding box center [803, 433] width 48 height 20
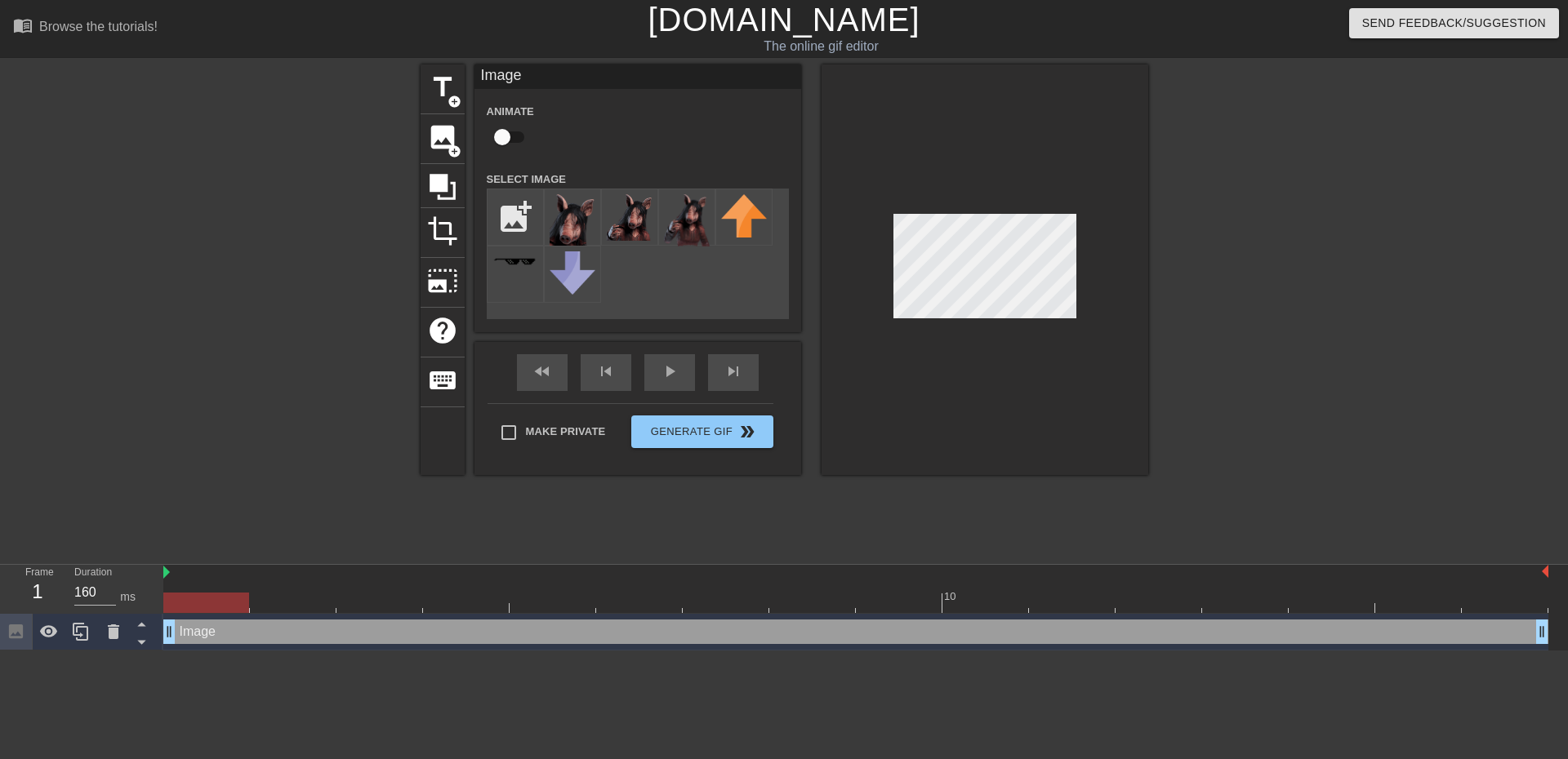
click at [932, 330] on div at bounding box center [985, 269] width 327 height 411
click at [1206, 343] on div at bounding box center [1290, 309] width 245 height 490
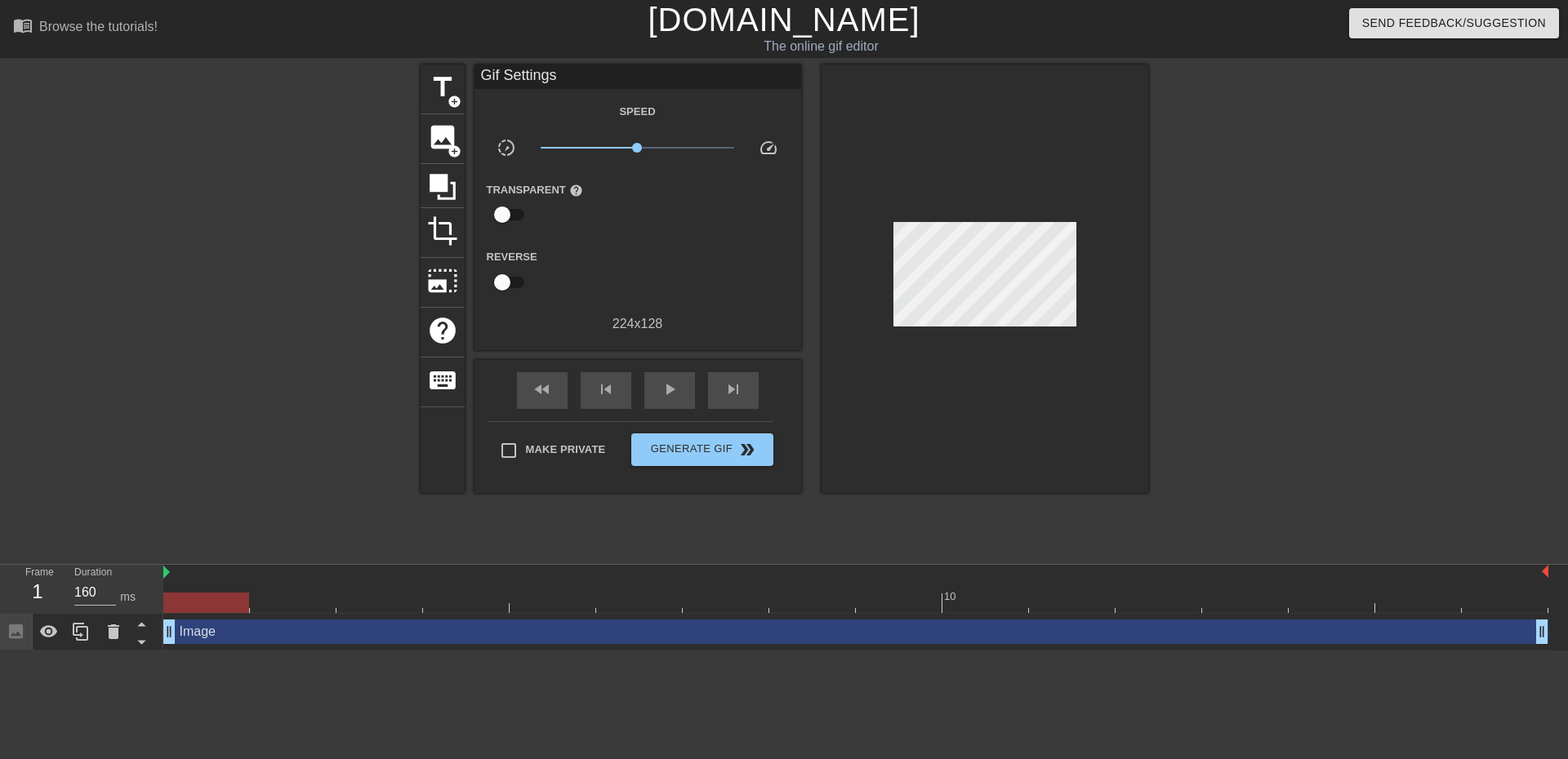
click at [170, 574] on div at bounding box center [855, 573] width 1385 height 16
drag, startPoint x: 167, startPoint y: 573, endPoint x: 105, endPoint y: 609, distance: 71.7
click at [105, 609] on div "Frame 1 Duration 160 ms 10 Image drag_handle drag_handle" at bounding box center [784, 608] width 1568 height 86
click at [722, 437] on button "Generate Gif double_arrow" at bounding box center [702, 450] width 141 height 32
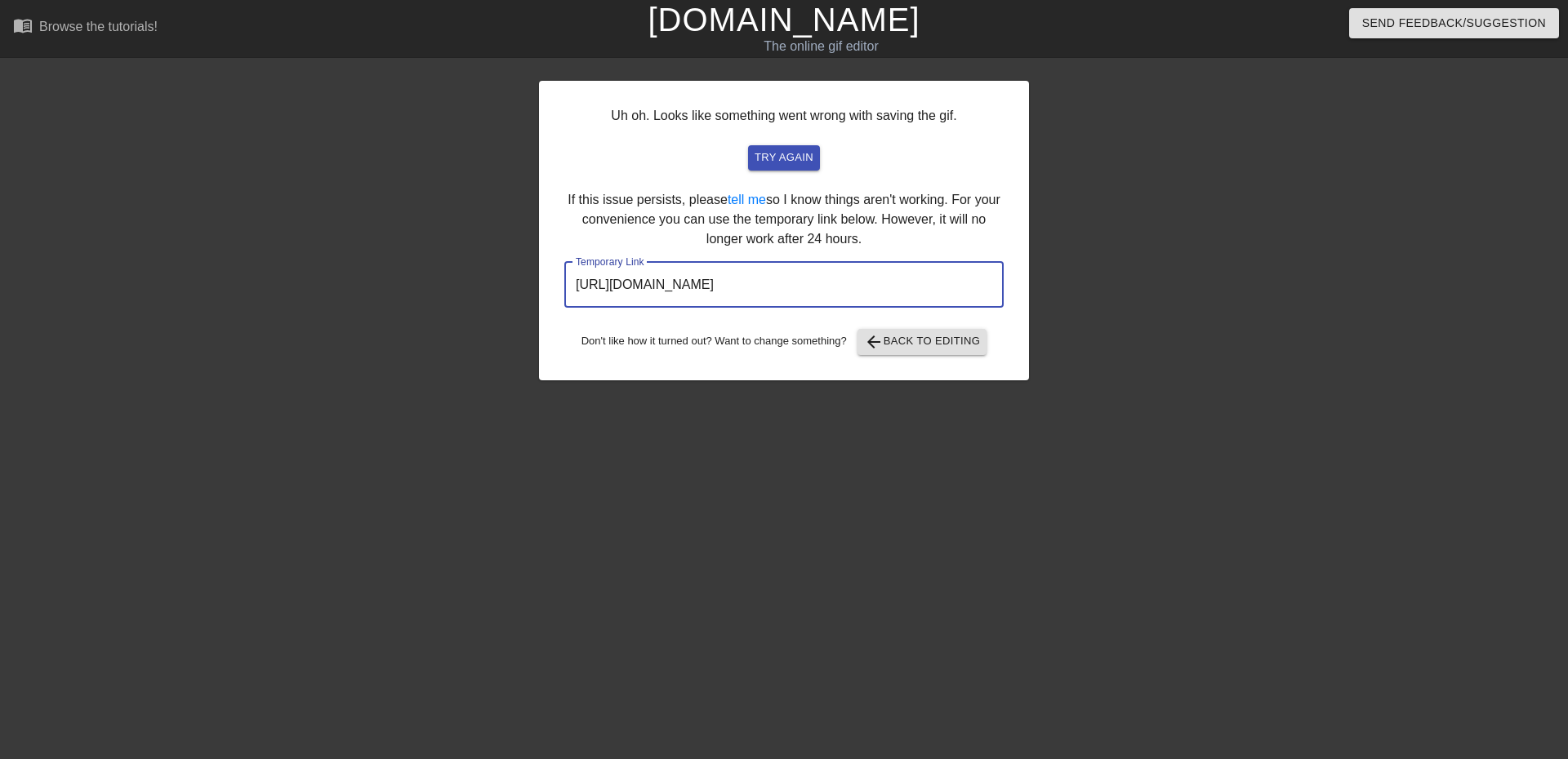
click at [837, 267] on input "[URL][DOMAIN_NAME]" at bounding box center [784, 285] width 440 height 46
click at [919, 356] on div "Uh oh. Looks like something went wrong with saving the gif. try again If this i…" at bounding box center [784, 230] width 490 height 299
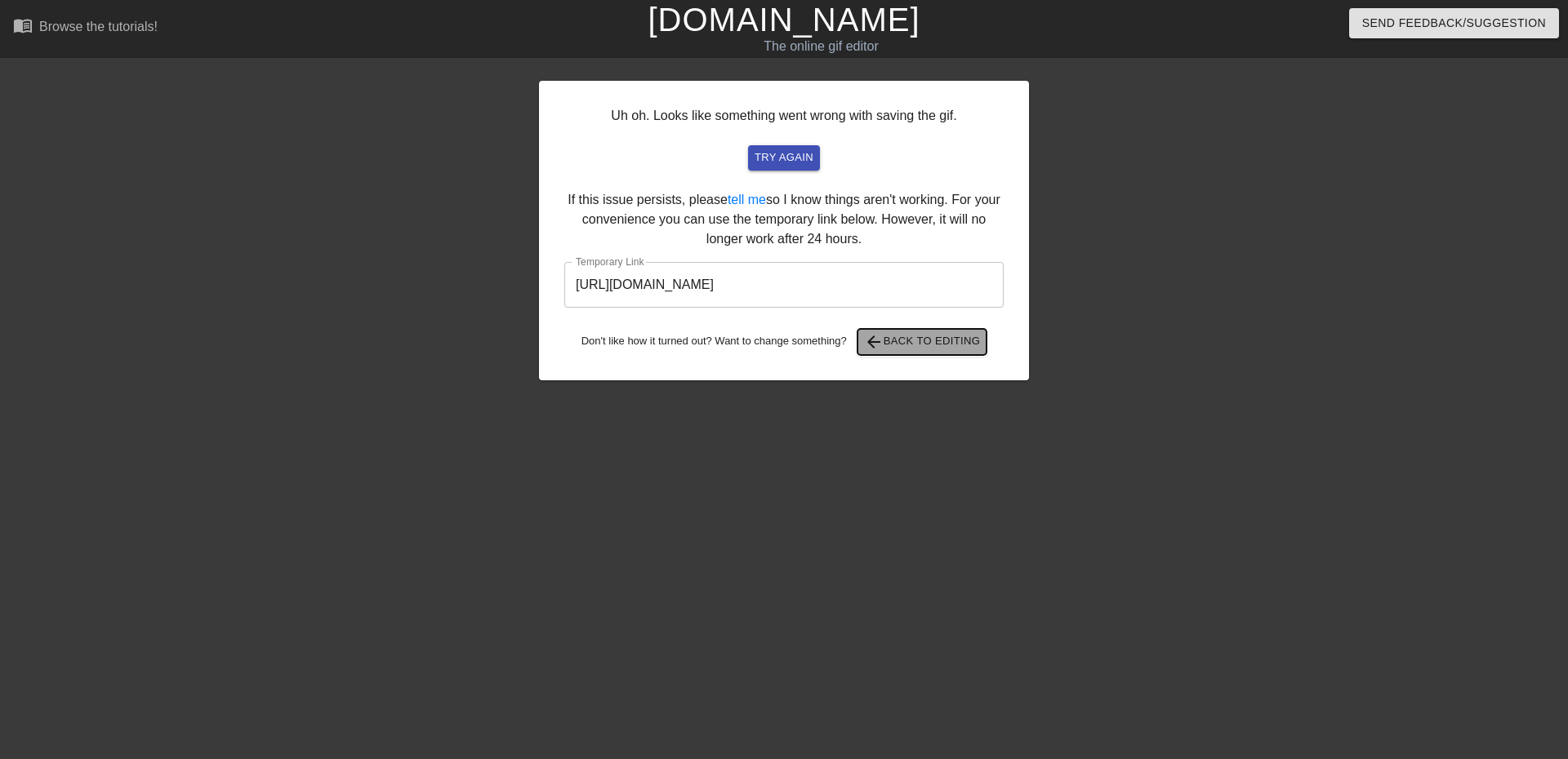
click at [924, 343] on span "arrow_back Back to Editing" at bounding box center [922, 342] width 116 height 20
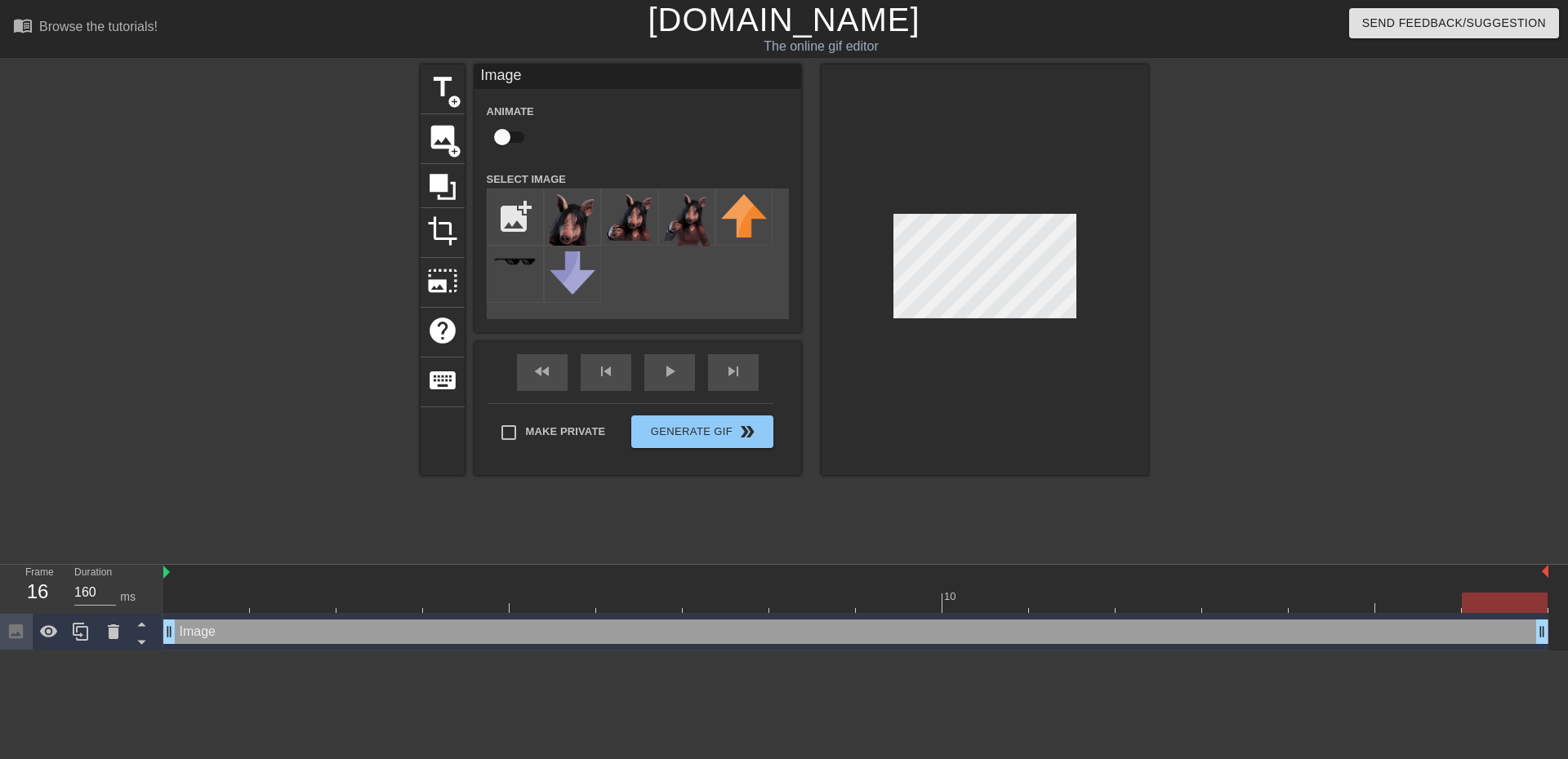
click at [932, 324] on div at bounding box center [985, 269] width 327 height 411
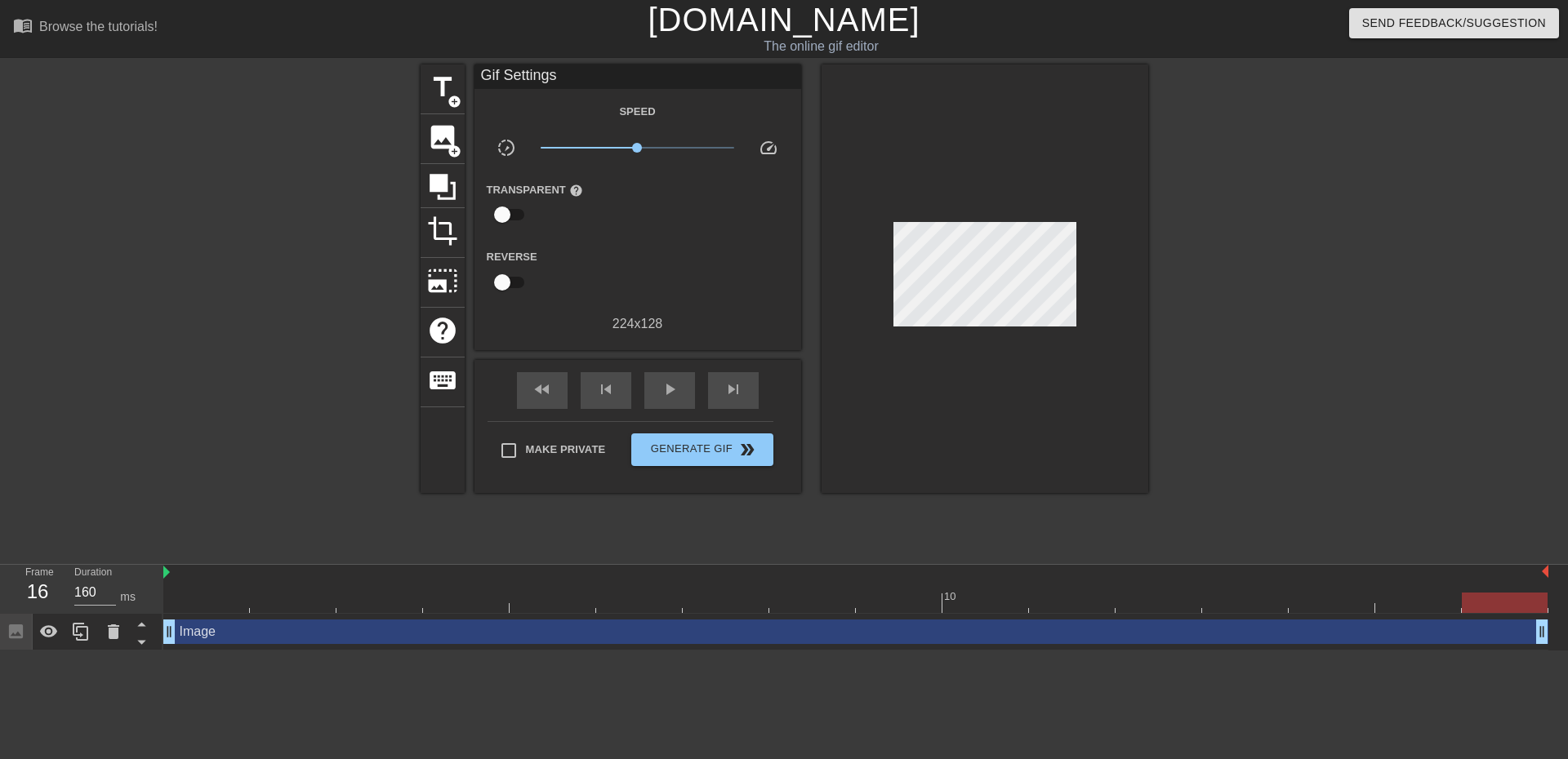
click at [1245, 271] on div at bounding box center [1290, 309] width 245 height 490
click at [686, 441] on div "Make Private Generate Gif double_arrow" at bounding box center [630, 454] width 286 height 65
click at [686, 445] on span "Generate Gif double_arrow" at bounding box center [702, 450] width 128 height 20
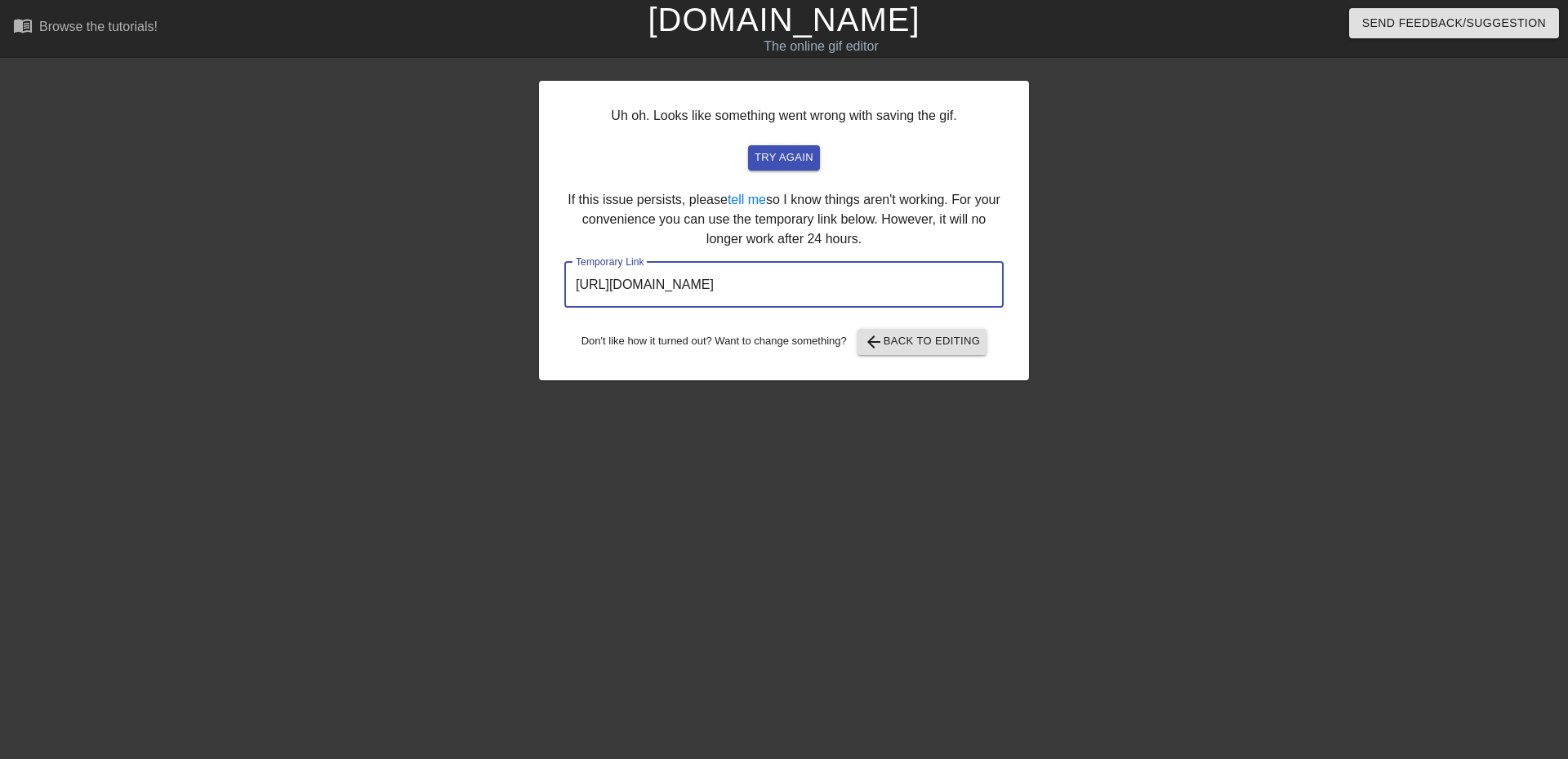
click at [886, 282] on input "[URL][DOMAIN_NAME]" at bounding box center [784, 285] width 440 height 46
